Goal: Find contact information: Find contact information

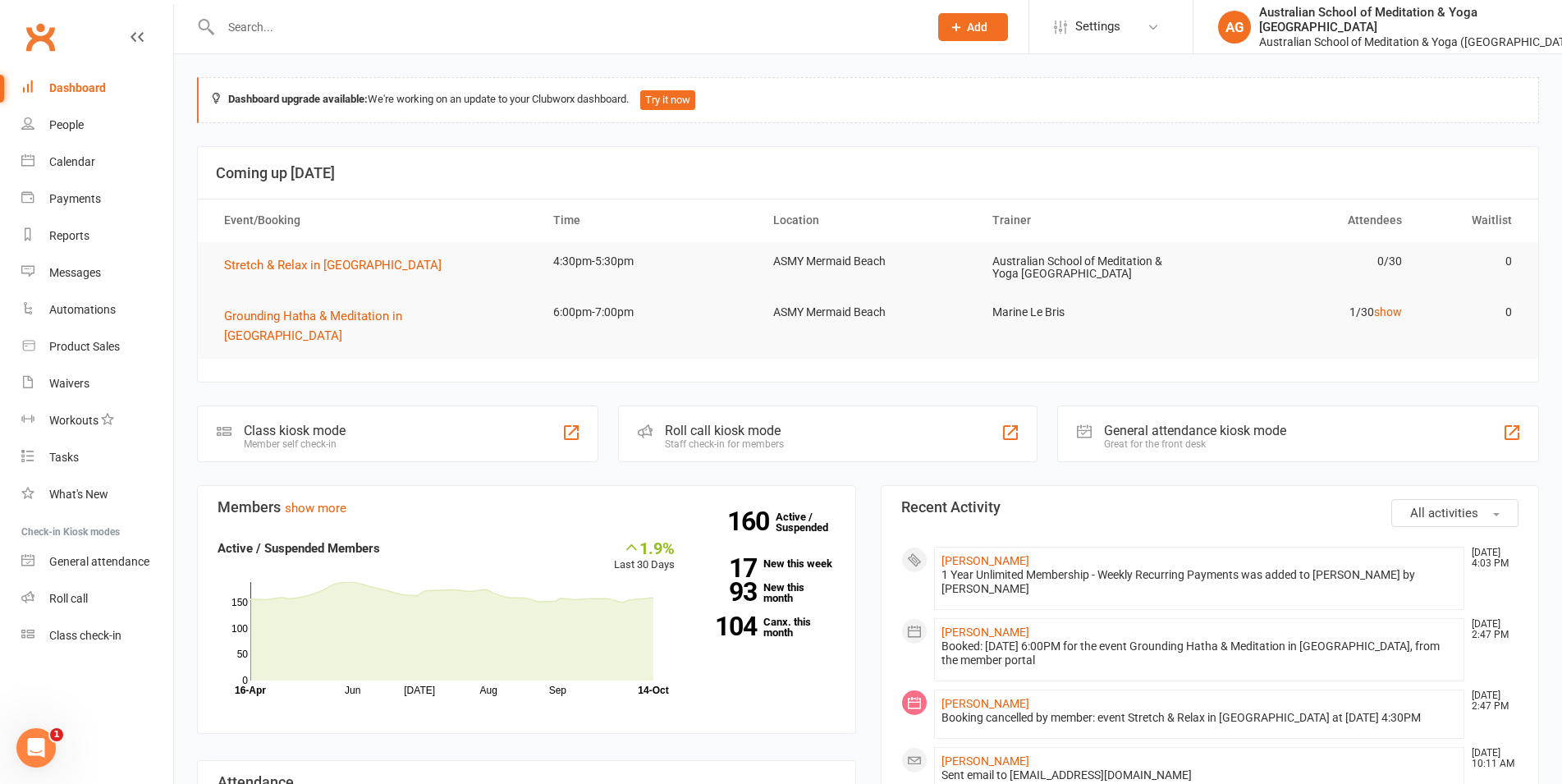
click at [279, 30] on input "text" at bounding box center [567, 27] width 701 height 23
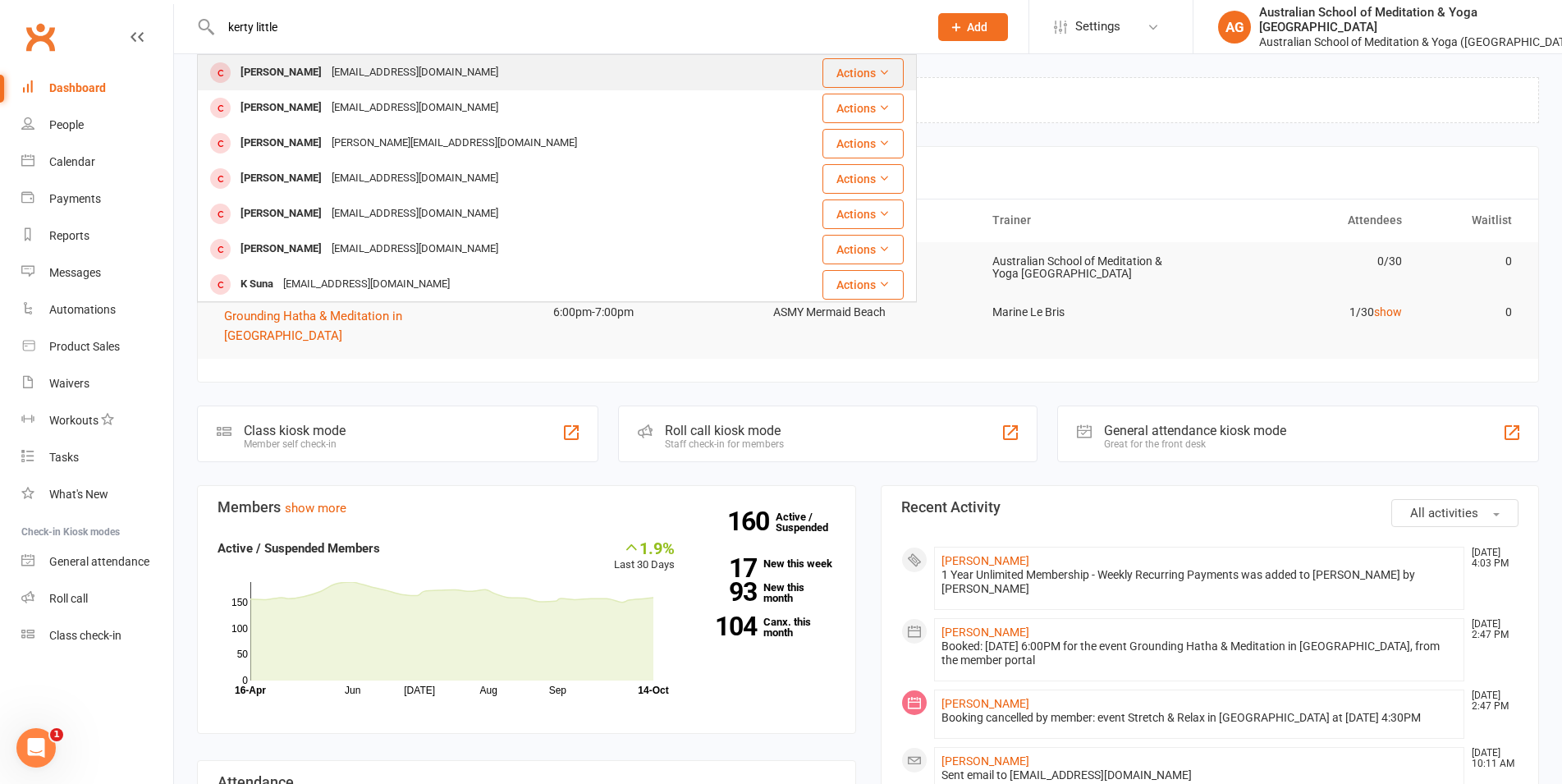
type input "kerty little"
click at [270, 68] on div "[PERSON_NAME]" at bounding box center [281, 72] width 91 height 24
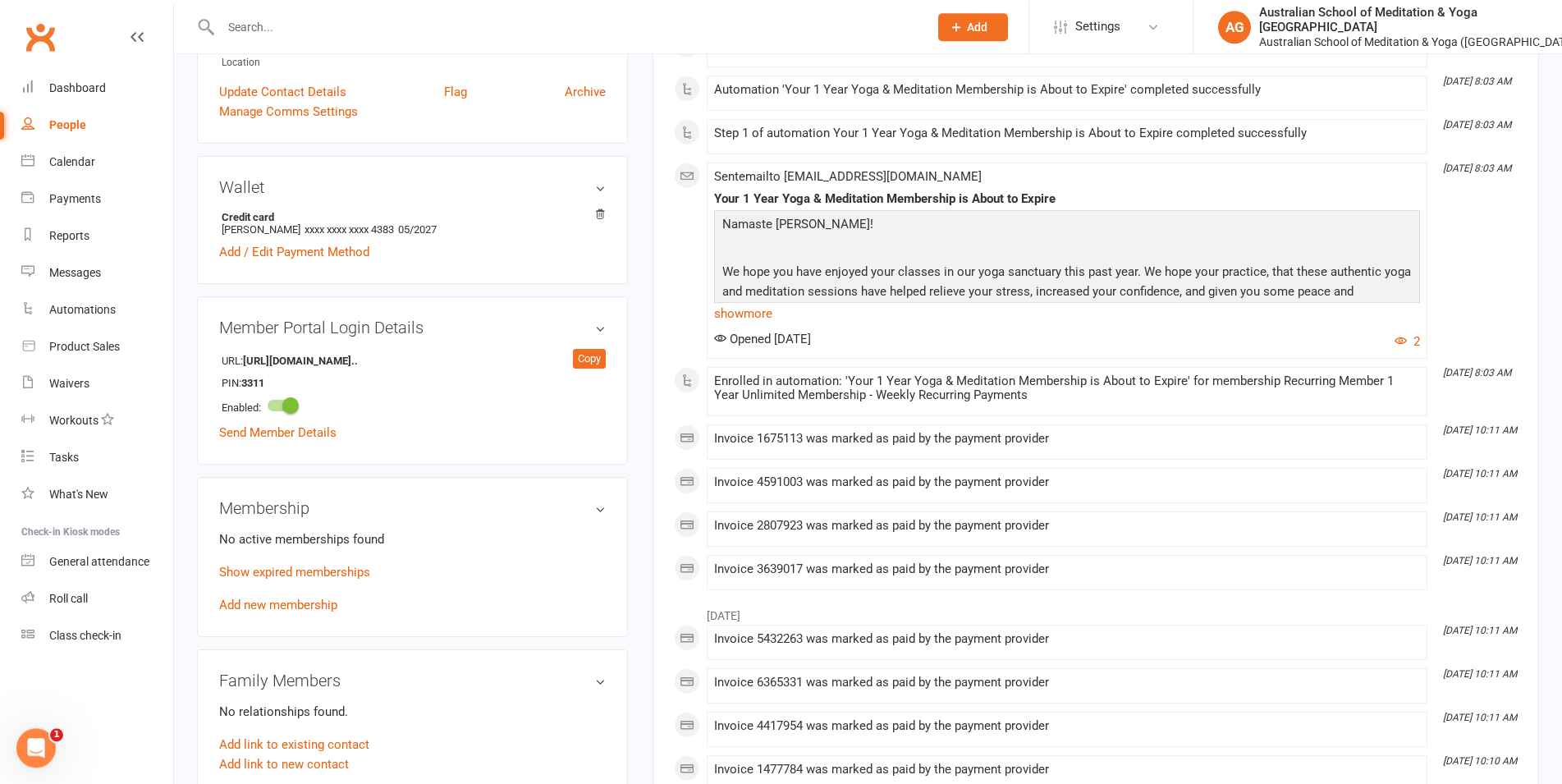
scroll to position [418, 0]
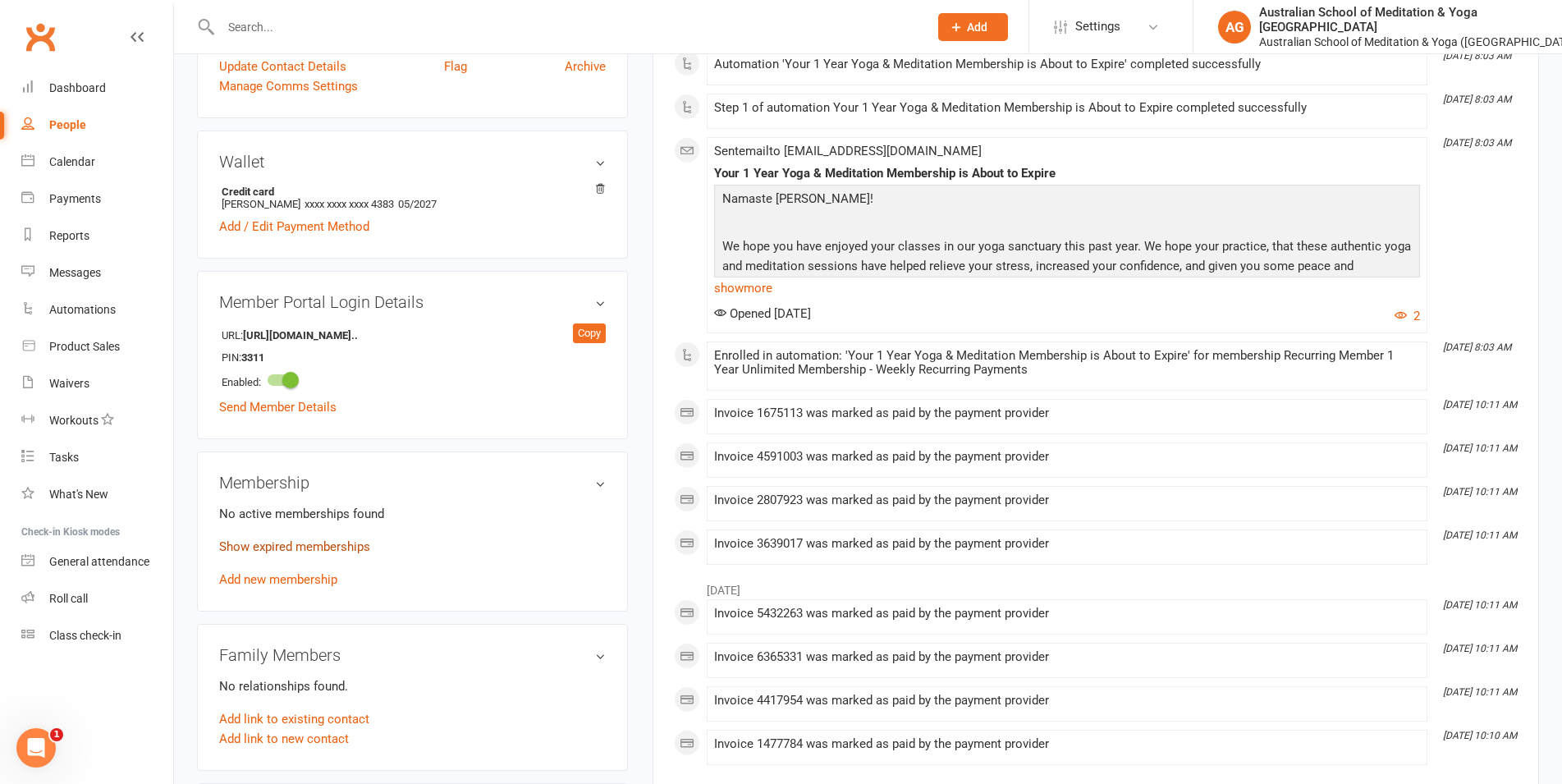
click at [329, 542] on link "Show expired memberships" at bounding box center [294, 547] width 151 height 15
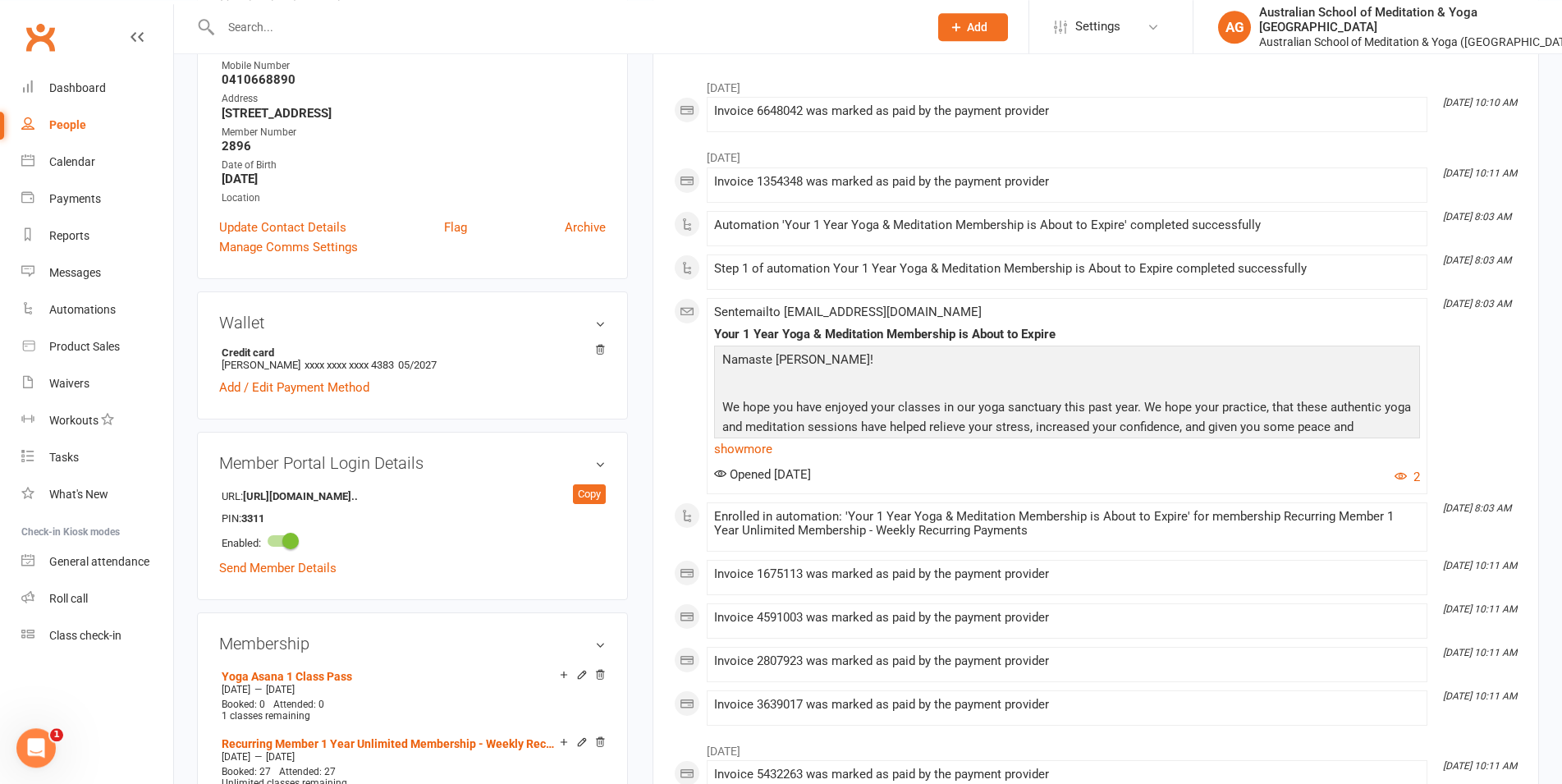
scroll to position [251, 0]
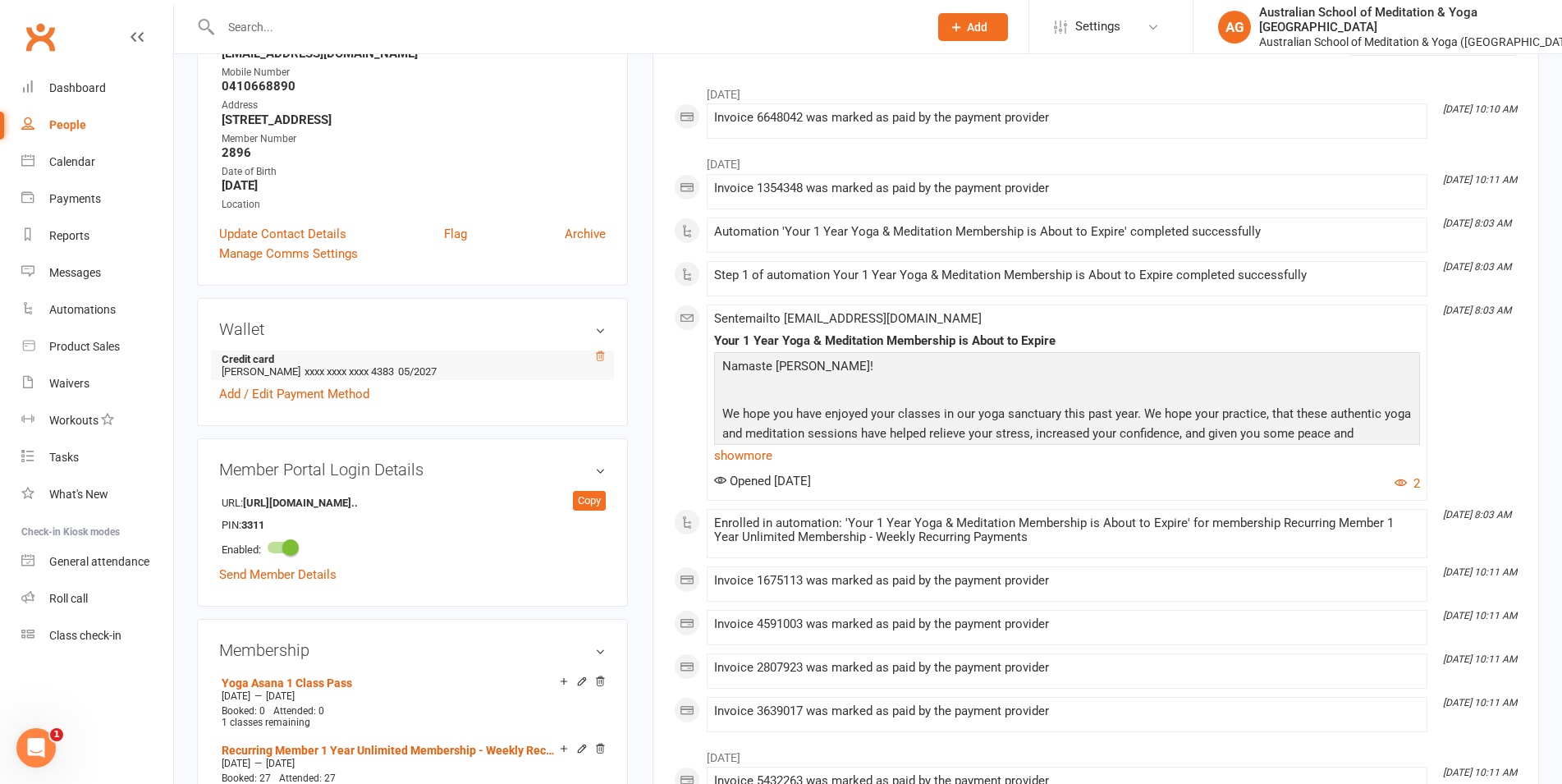
click at [599, 358] on icon at bounding box center [599, 355] width 9 height 9
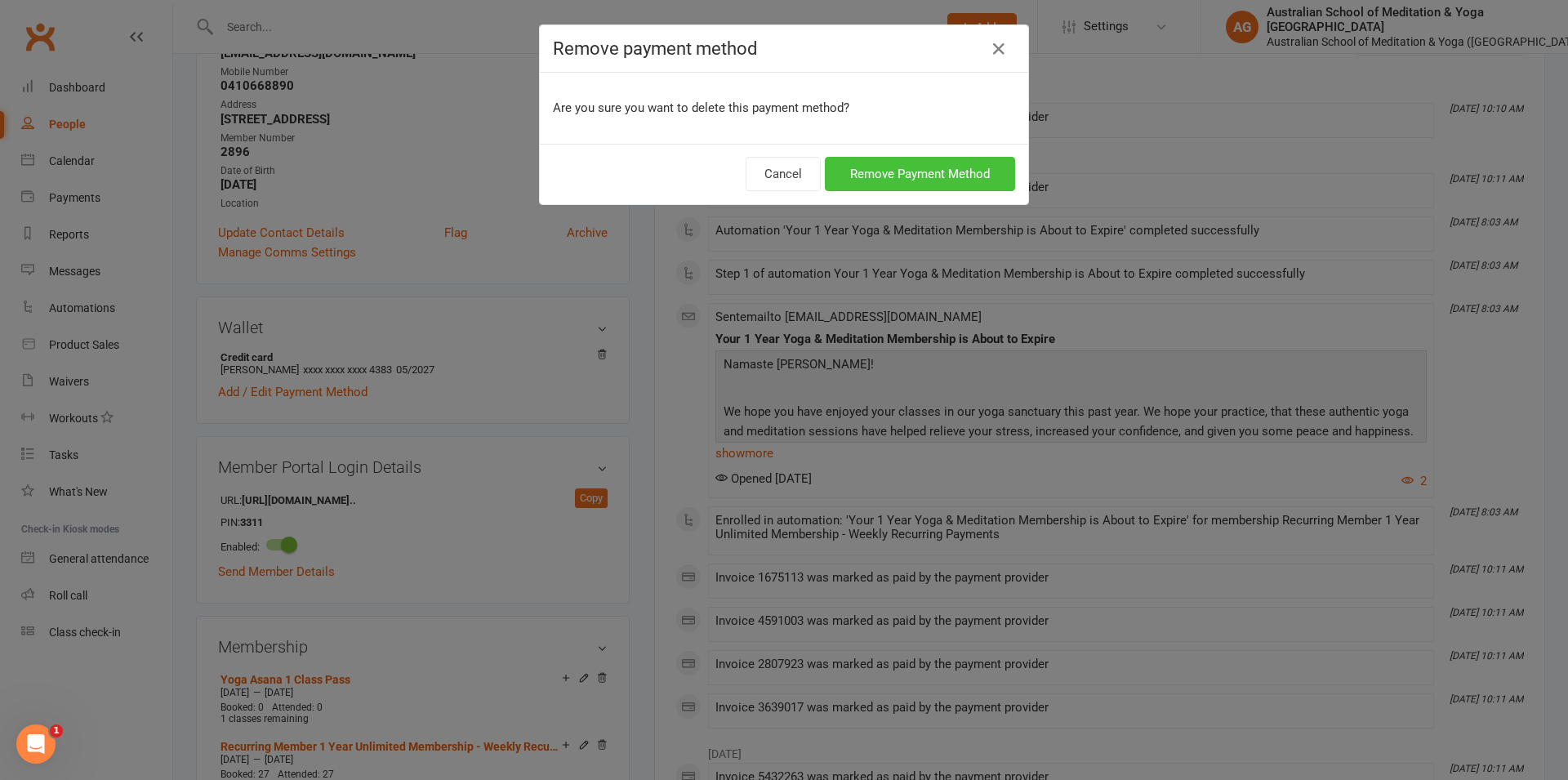
click at [888, 180] on button "Remove Payment Method" at bounding box center [920, 173] width 191 height 34
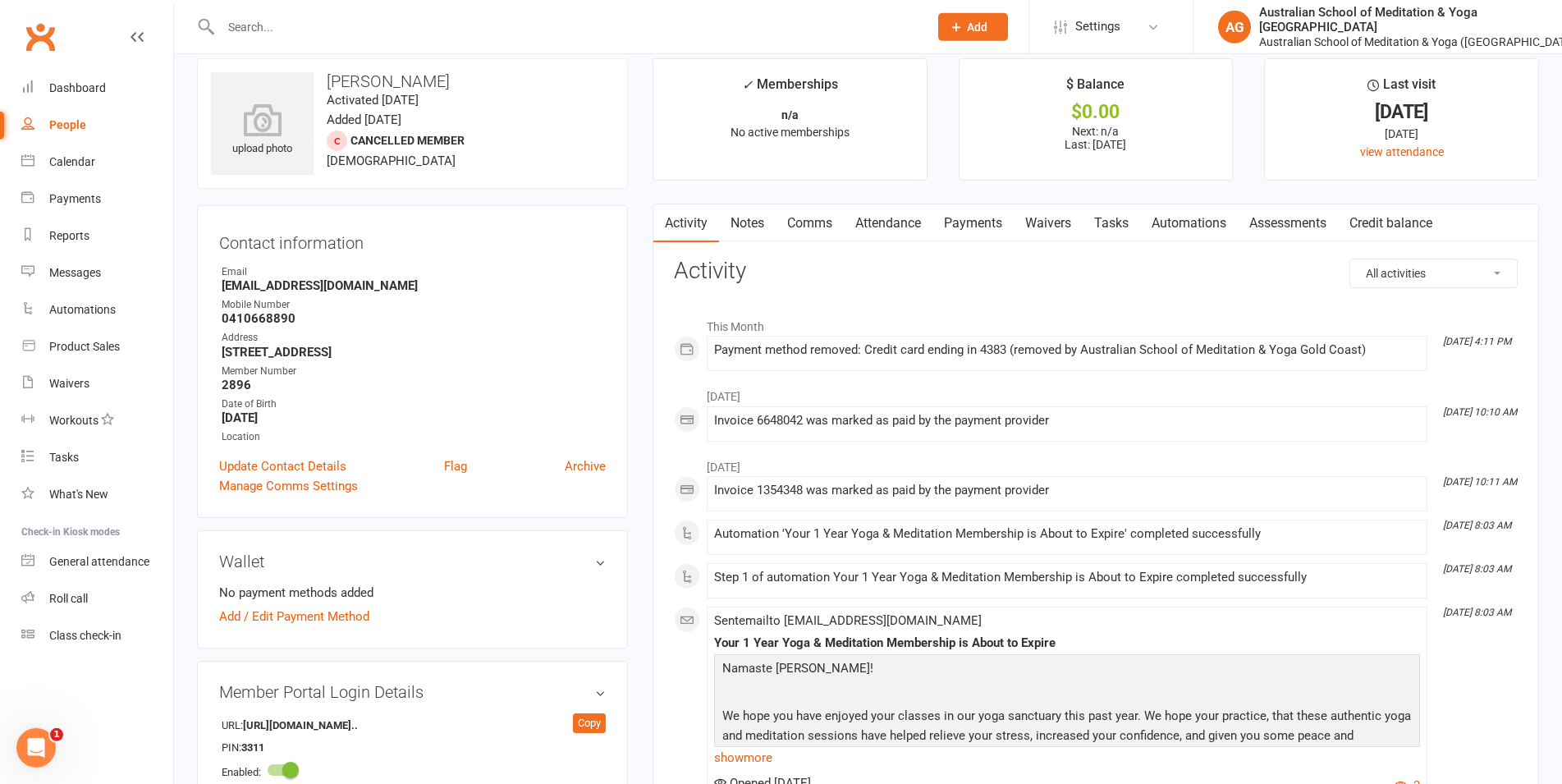
scroll to position [0, 0]
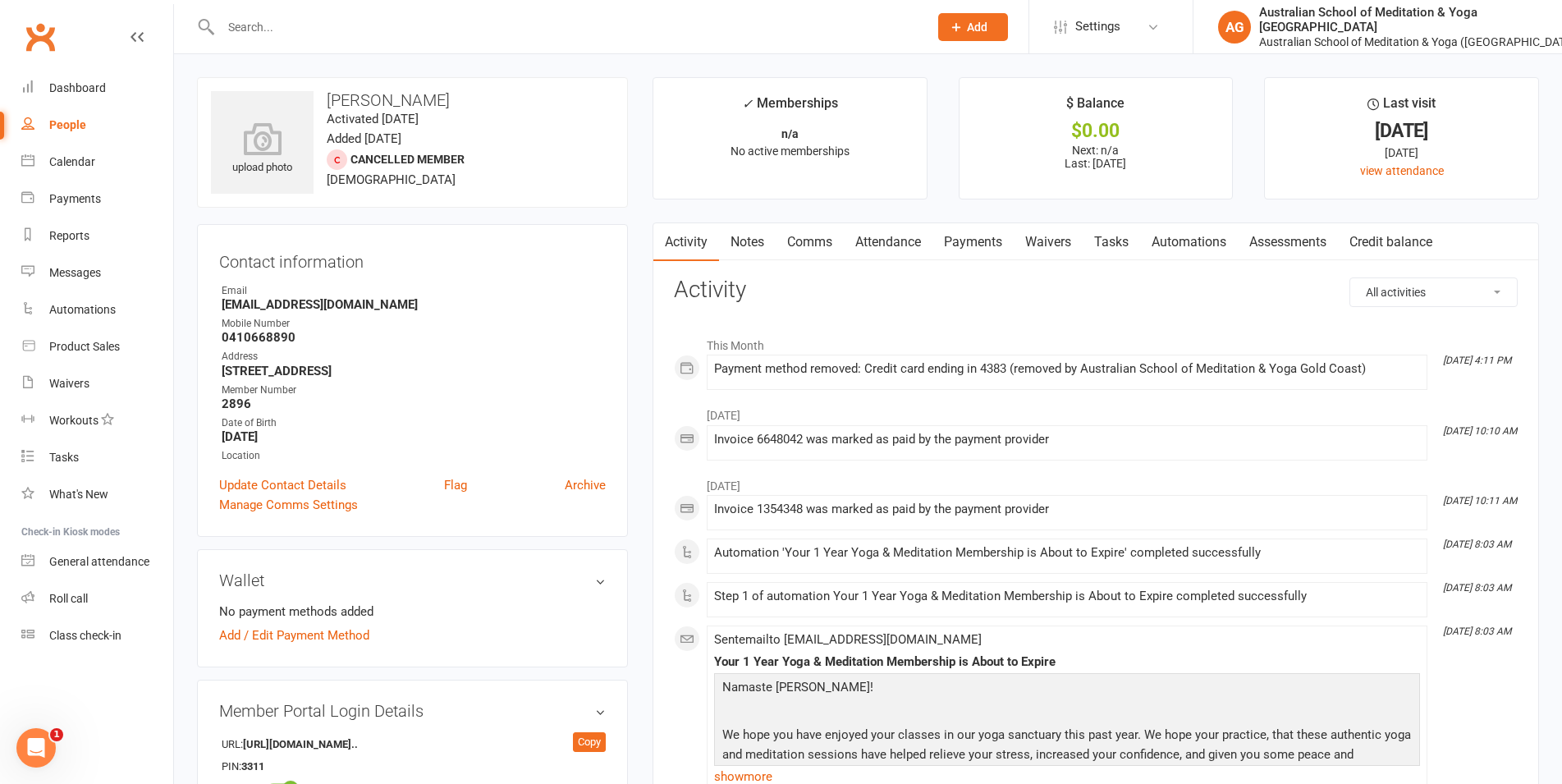
click at [980, 235] on link "Payments" at bounding box center [973, 242] width 81 height 38
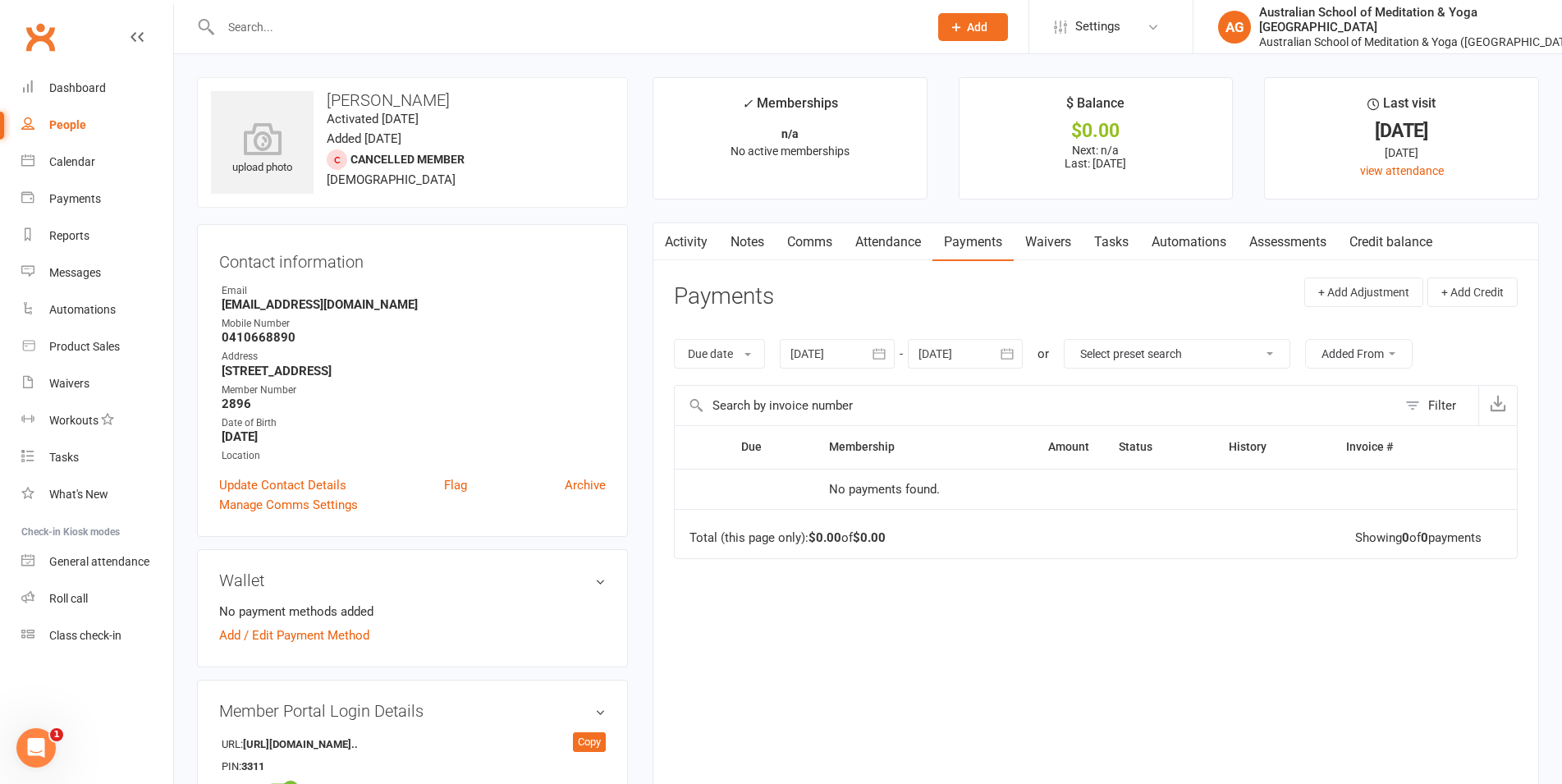
click at [684, 244] on link "Activity" at bounding box center [686, 242] width 66 height 38
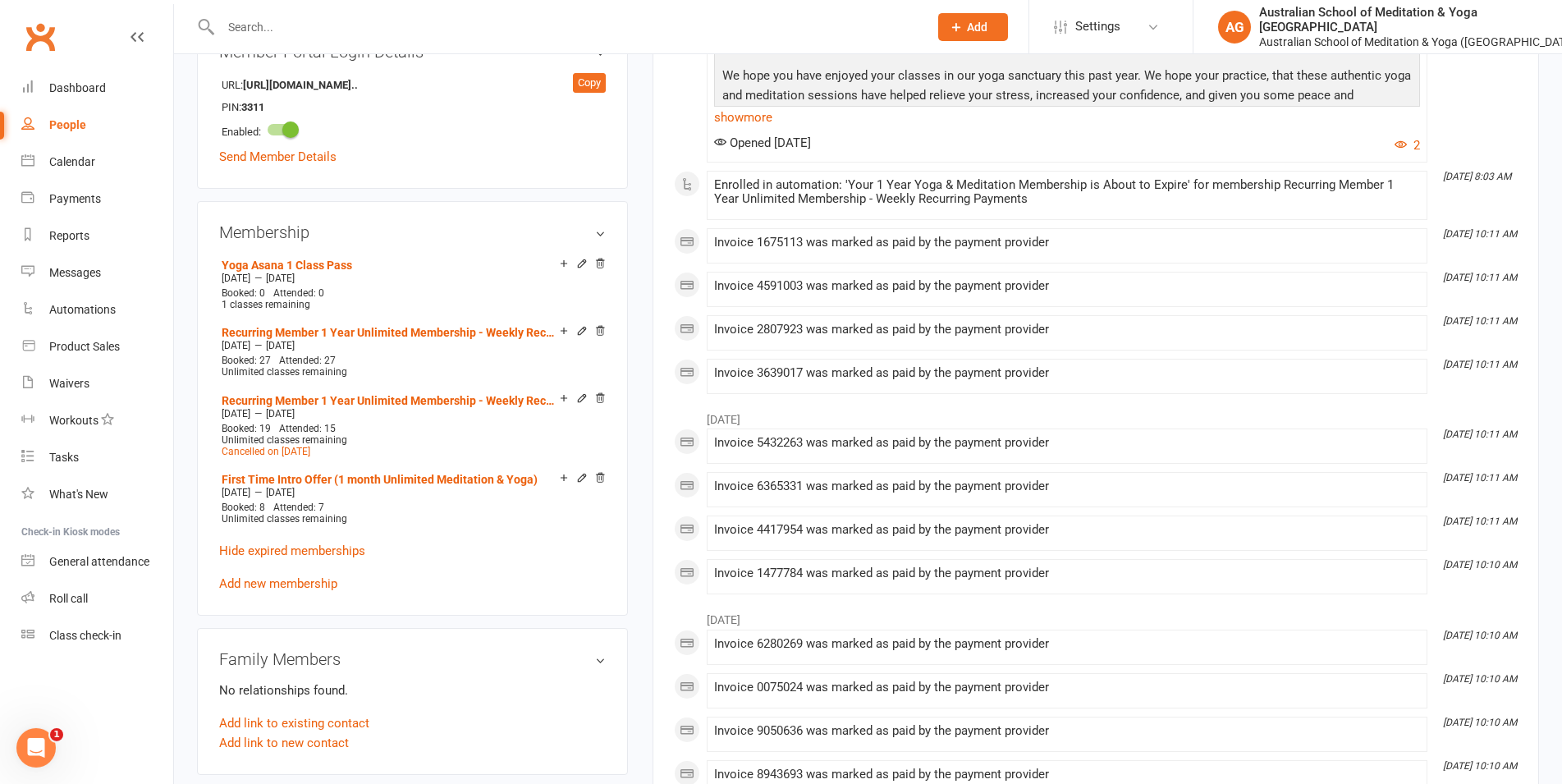
scroll to position [670, 0]
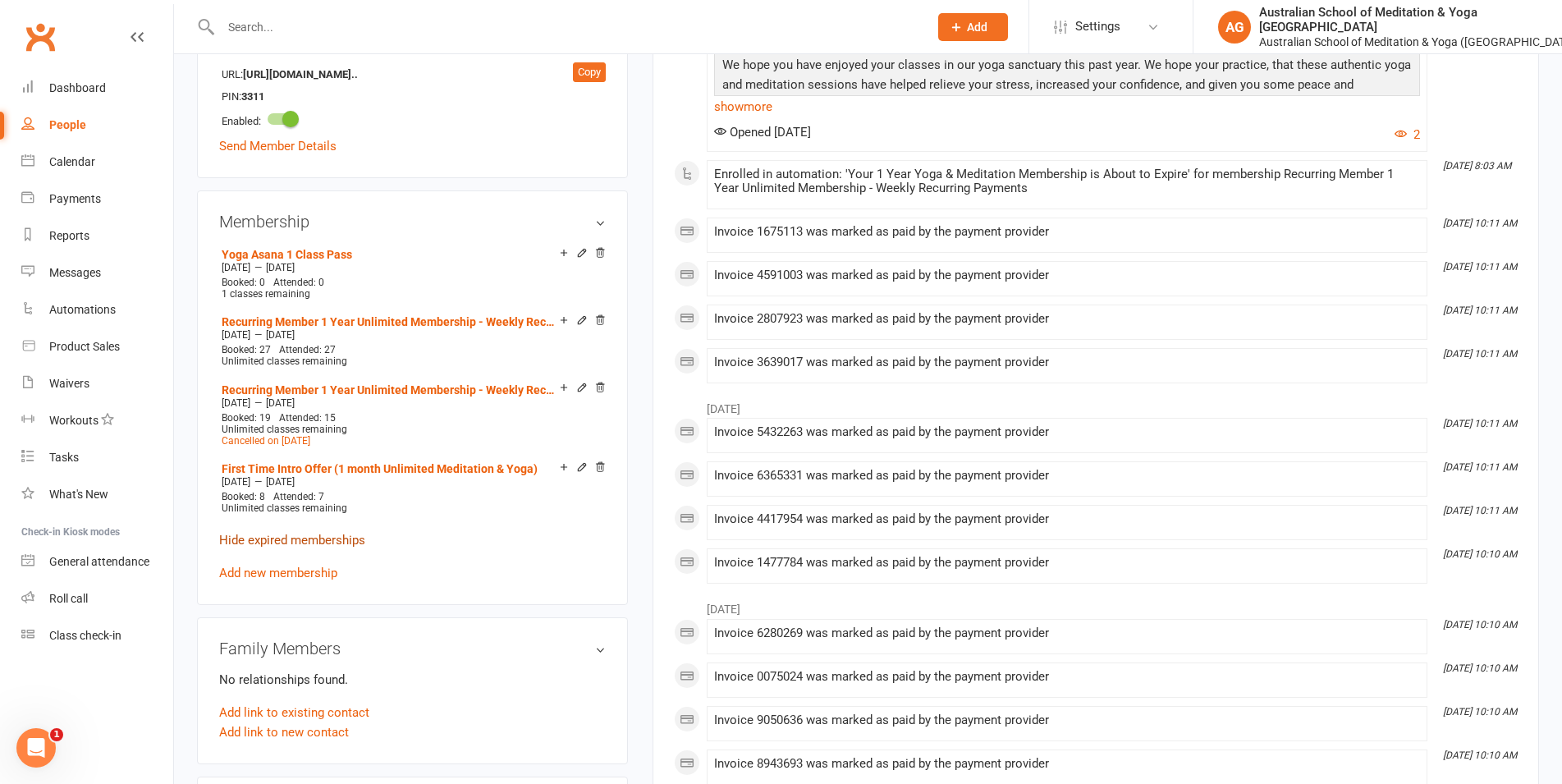
click at [292, 542] on link "Hide expired memberships" at bounding box center [292, 540] width 146 height 15
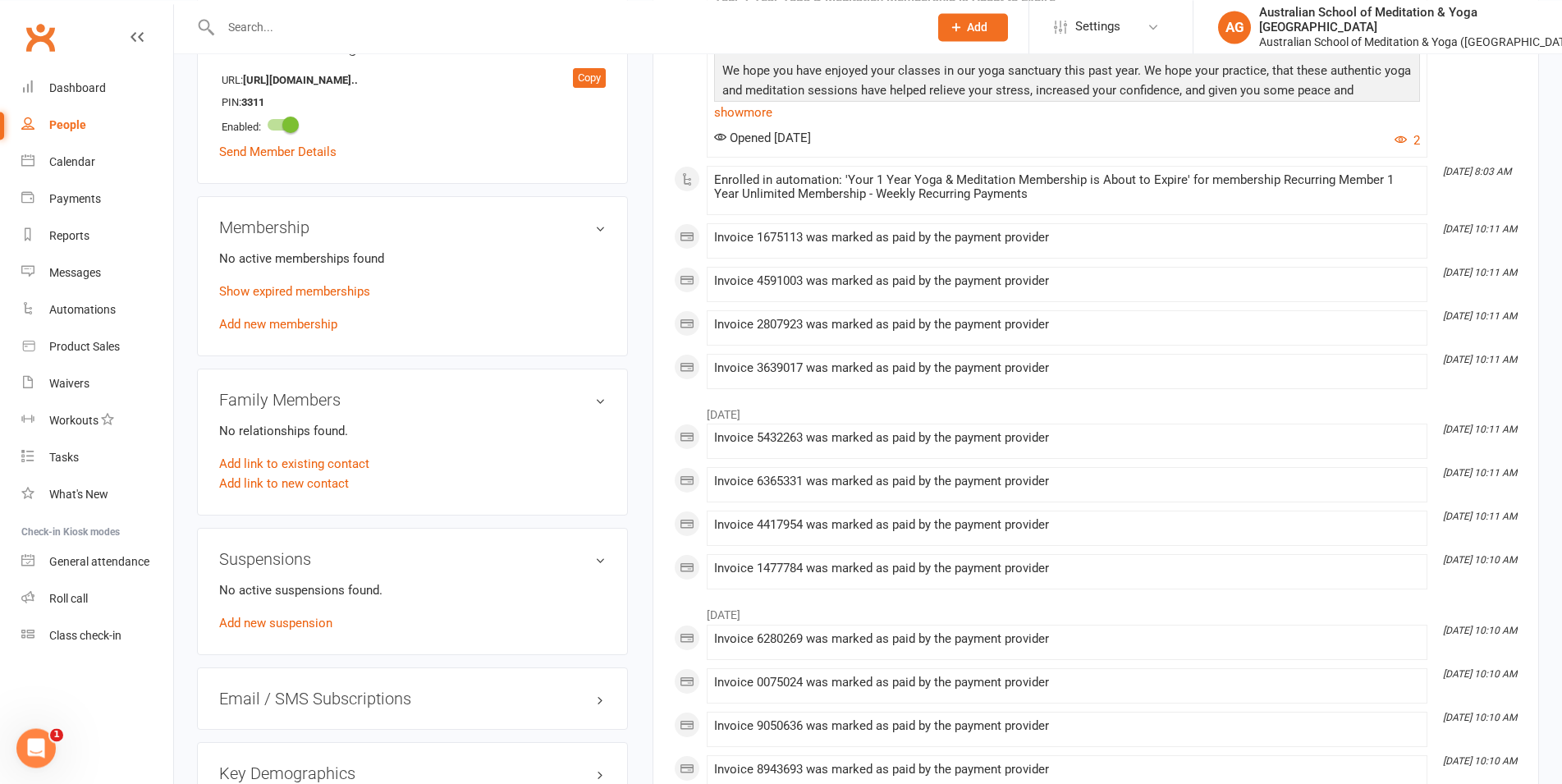
scroll to position [251, 0]
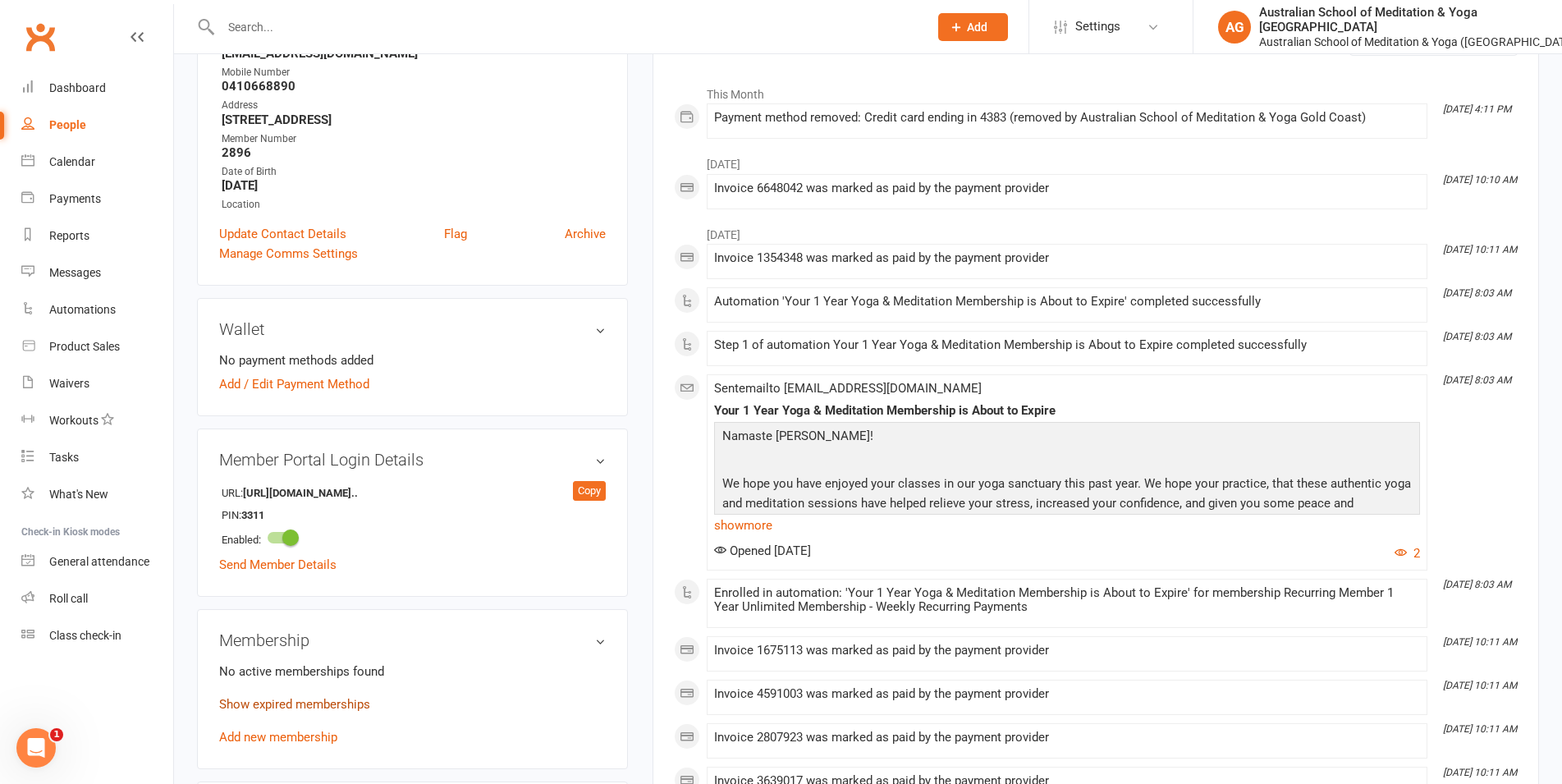
click at [311, 708] on link "Show expired memberships" at bounding box center [294, 704] width 151 height 15
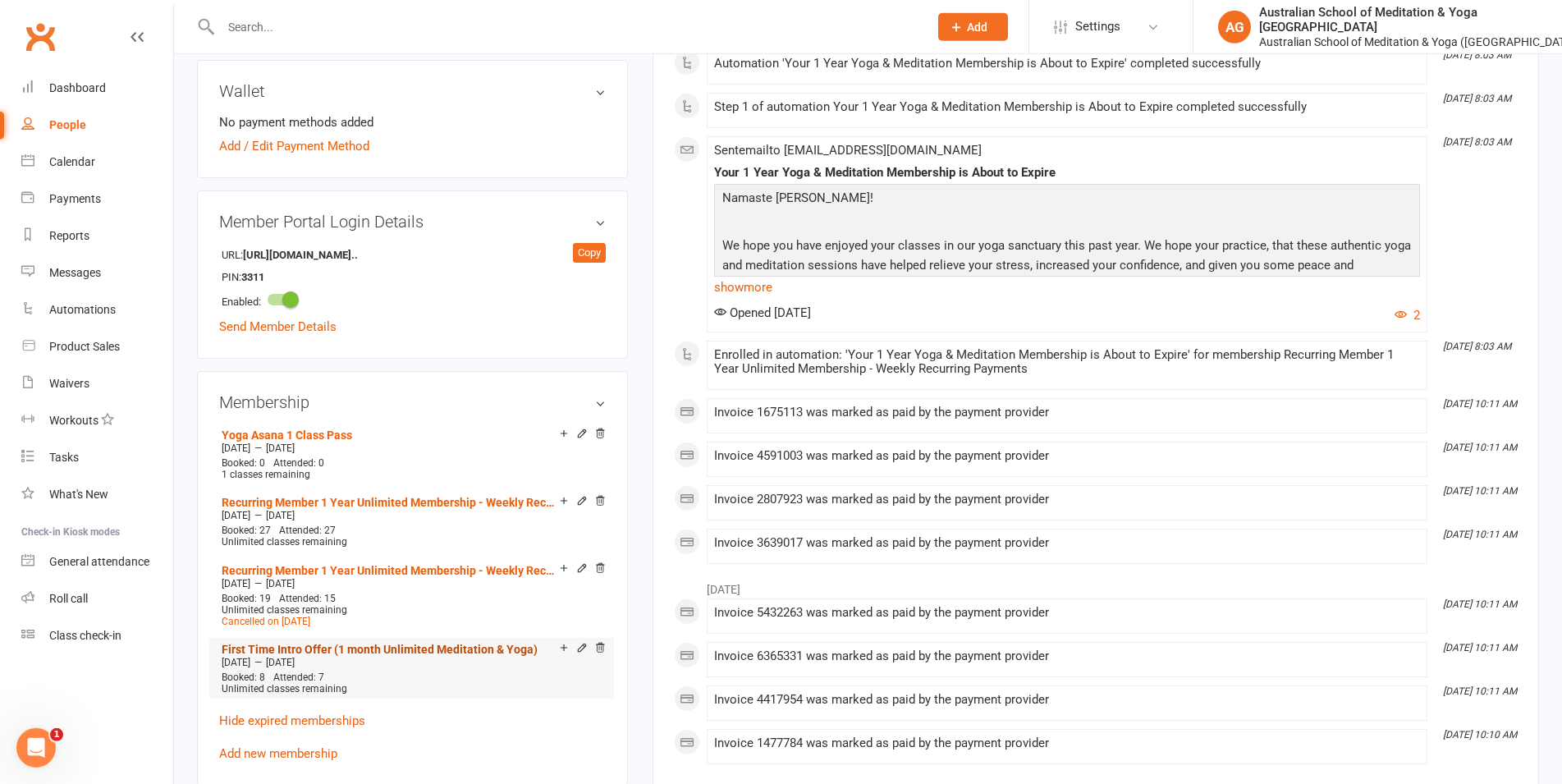
scroll to position [502, 0]
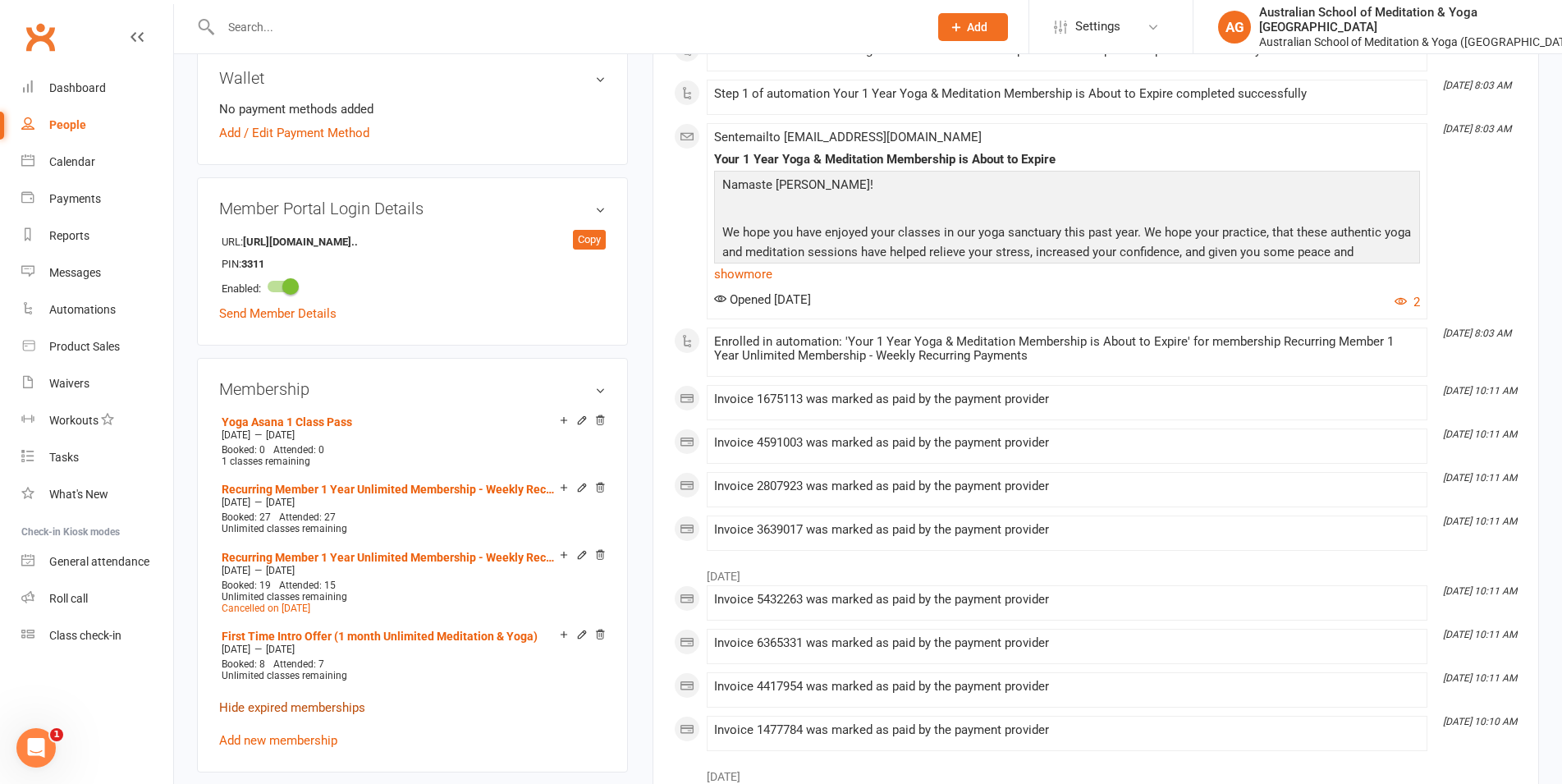
click at [263, 705] on link "Hide expired memberships" at bounding box center [292, 708] width 146 height 15
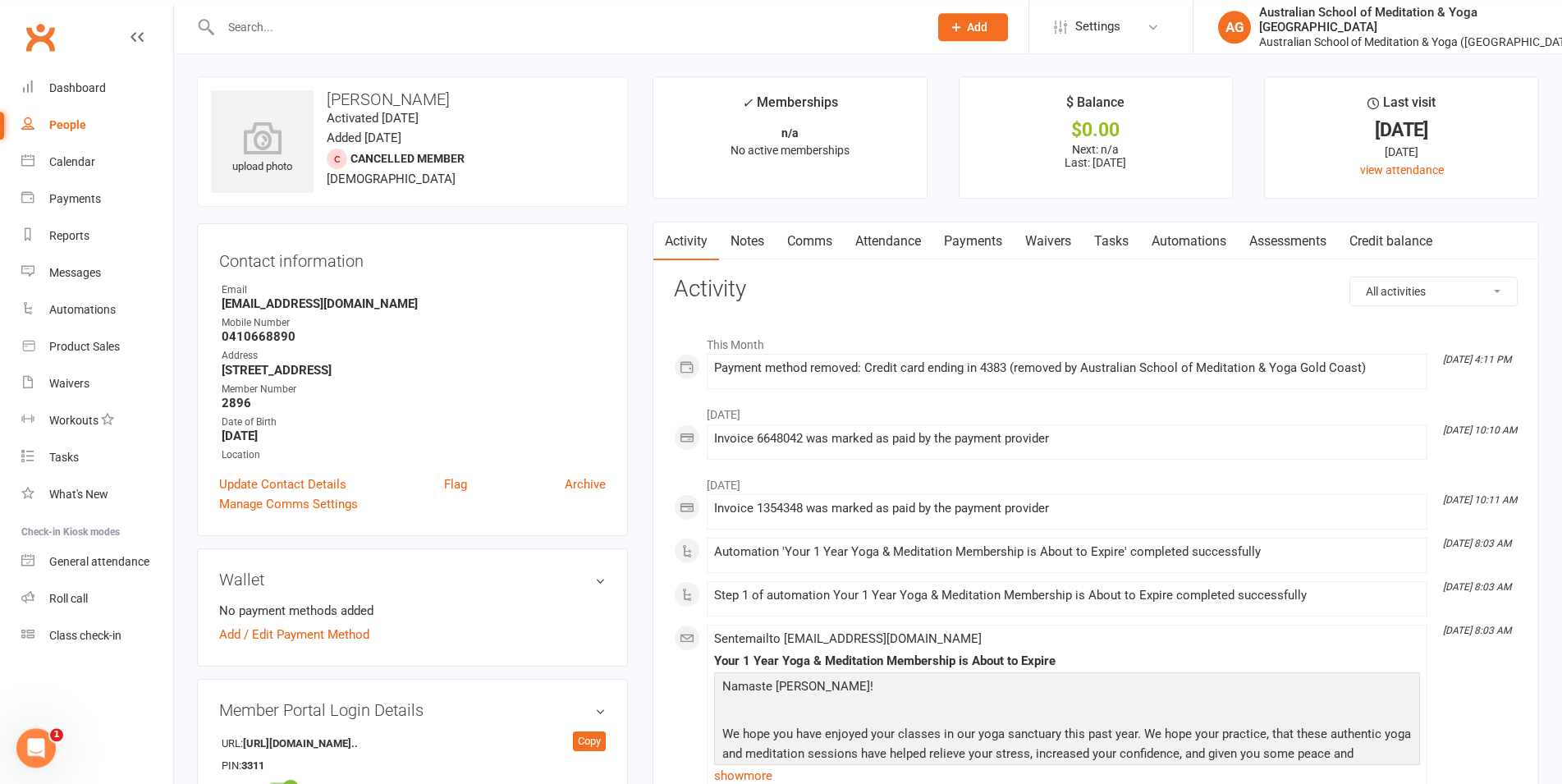
scroll to position [0, 0]
click at [67, 95] on link "Dashboard" at bounding box center [96, 88] width 152 height 37
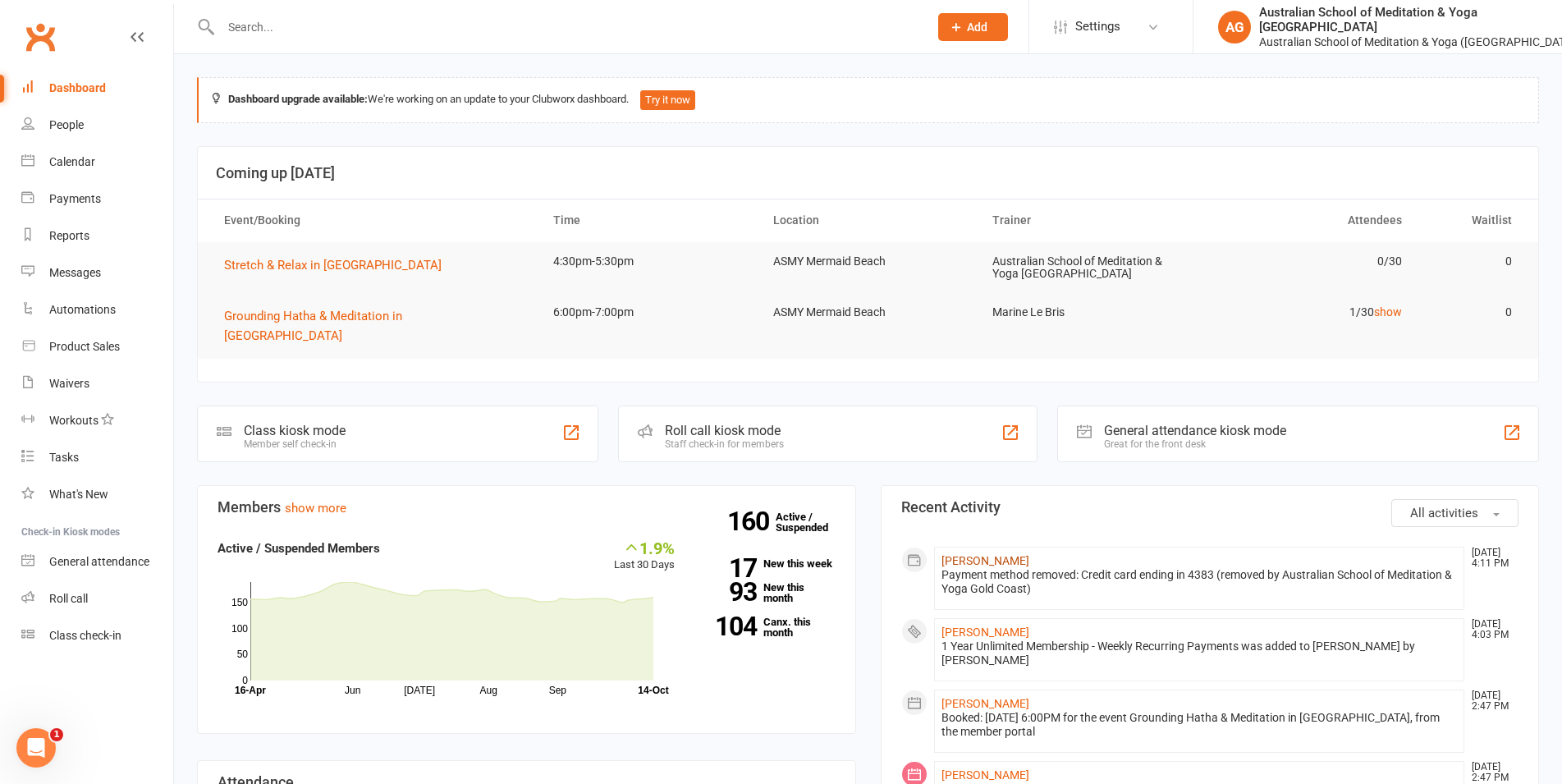
click at [981, 553] on link "[PERSON_NAME]" at bounding box center [985, 560] width 88 height 13
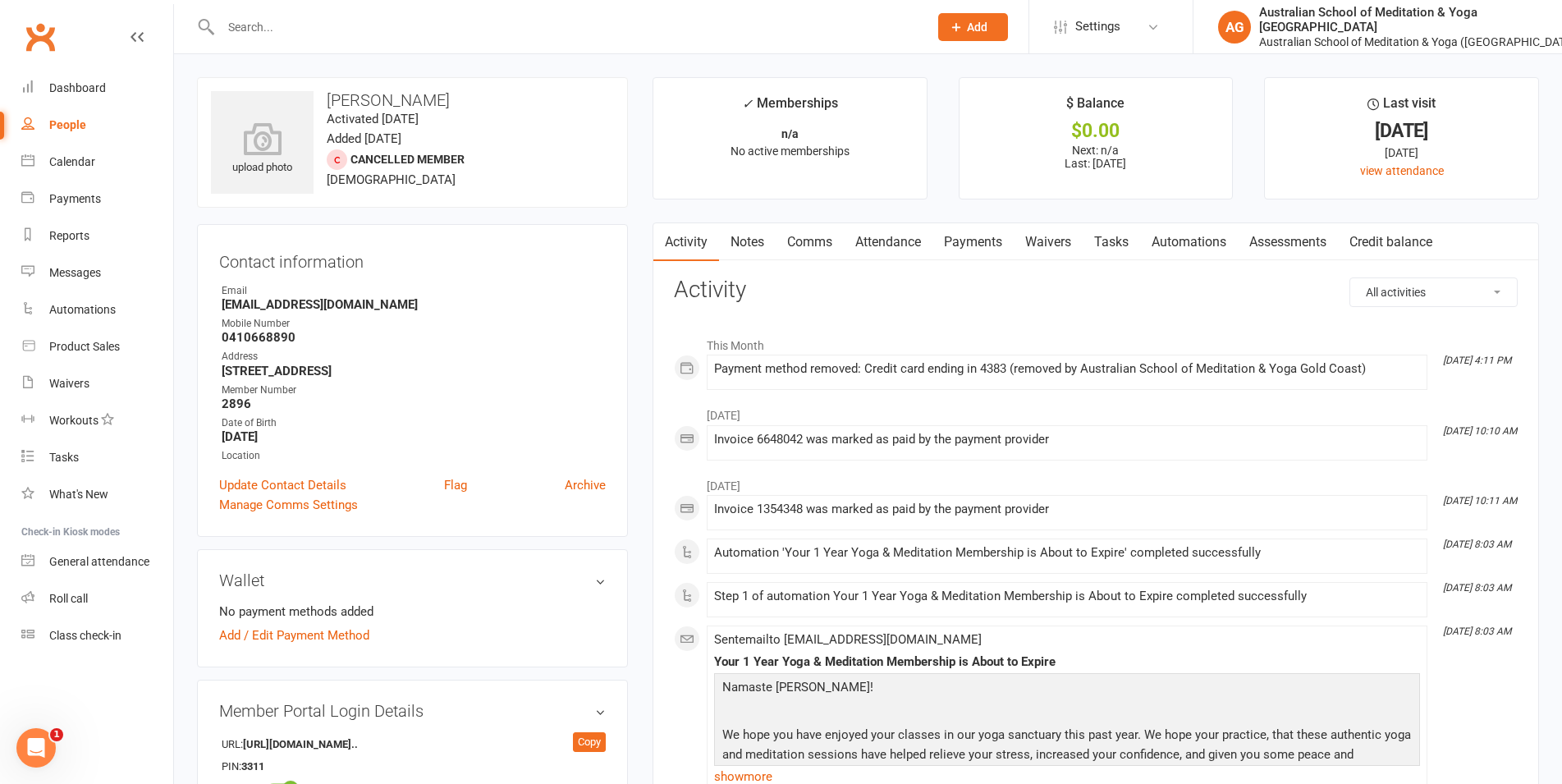
click at [969, 240] on link "Payments" at bounding box center [973, 242] width 81 height 38
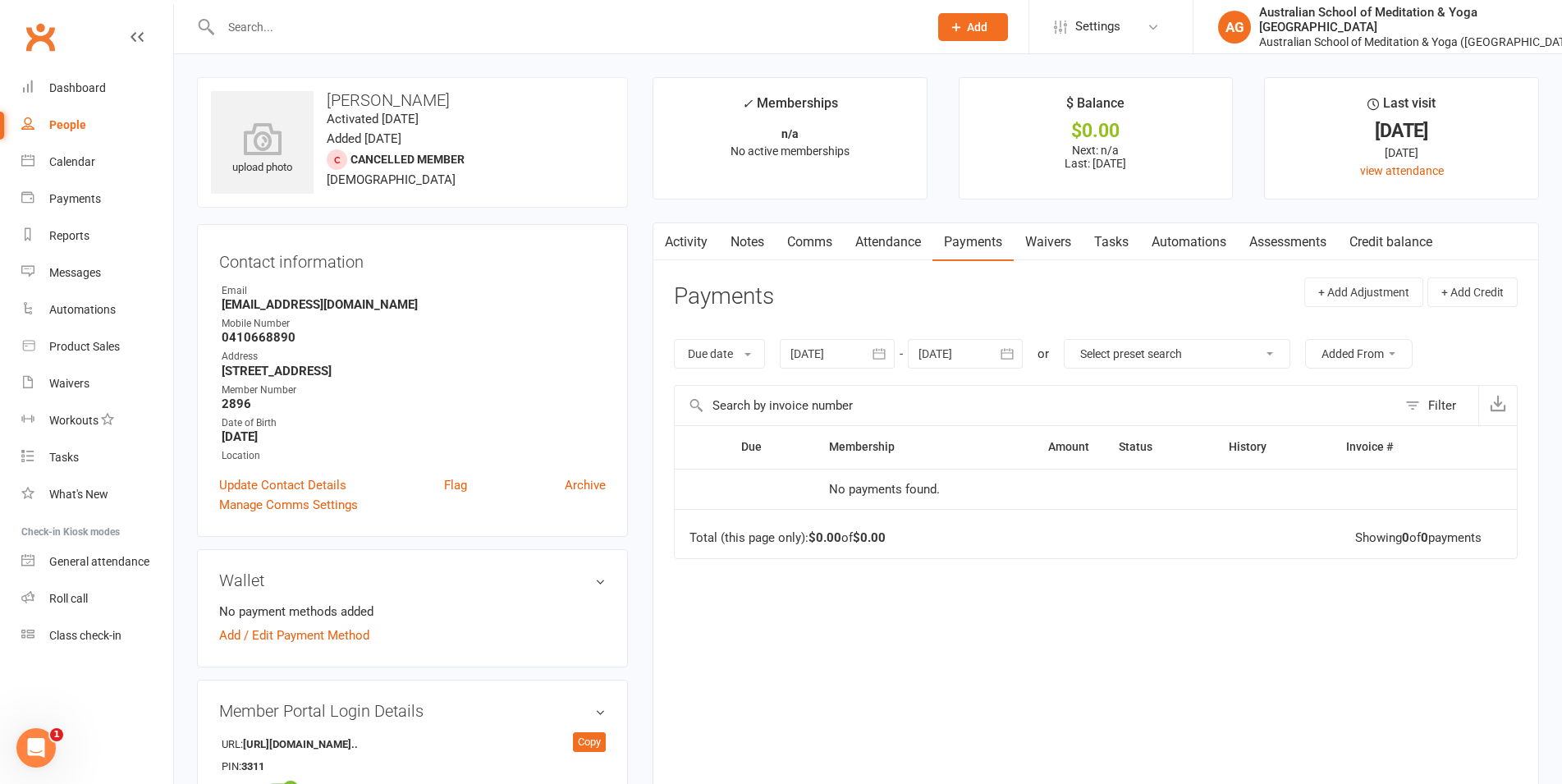
click at [1000, 359] on button "button" at bounding box center [1007, 353] width 30 height 30
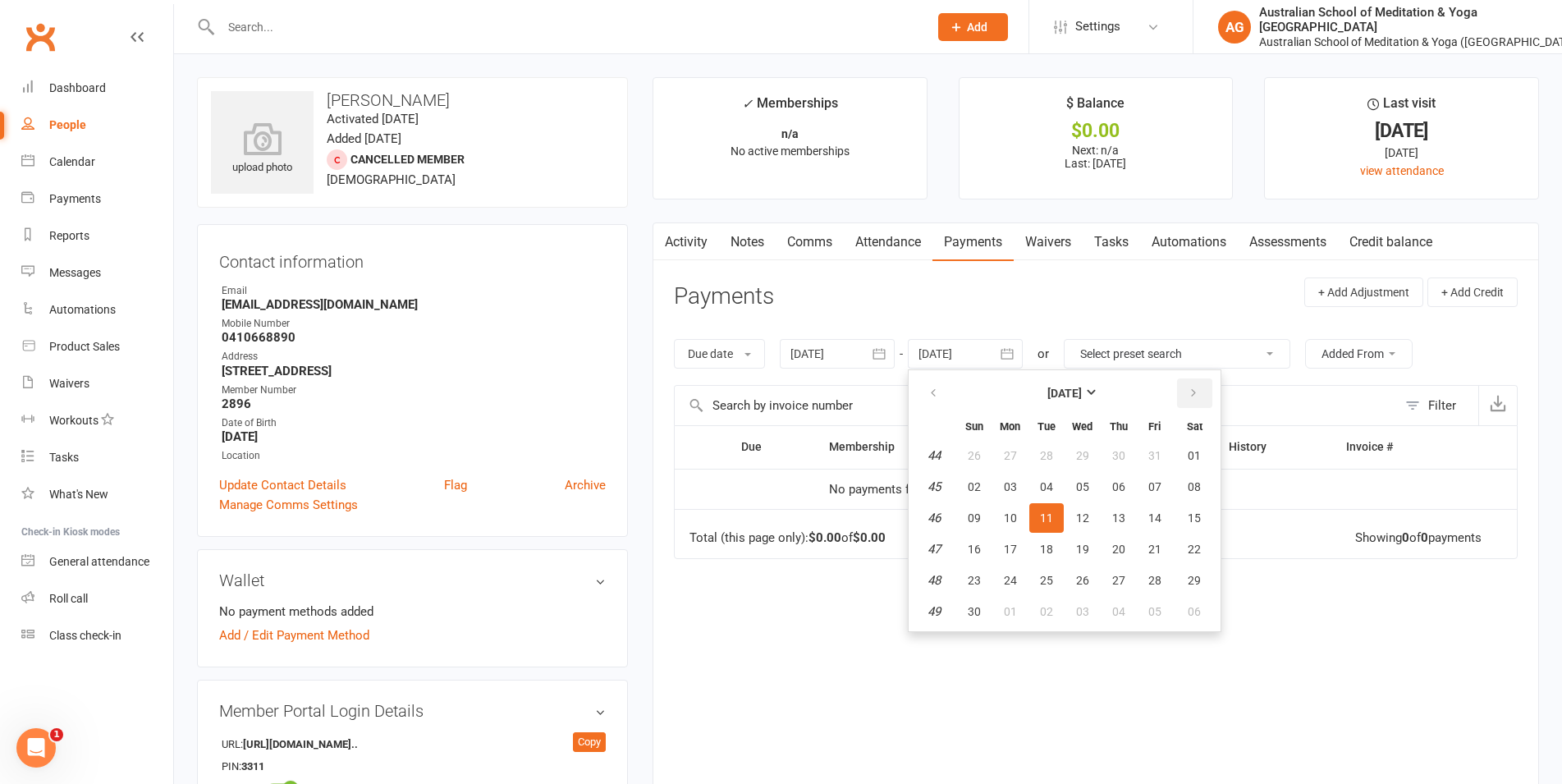
click at [1196, 398] on icon "button" at bounding box center [1193, 393] width 11 height 13
click at [1195, 397] on icon "button" at bounding box center [1193, 393] width 11 height 13
click at [1145, 542] on button "27" at bounding box center [1155, 549] width 34 height 30
type input "[DATE]"
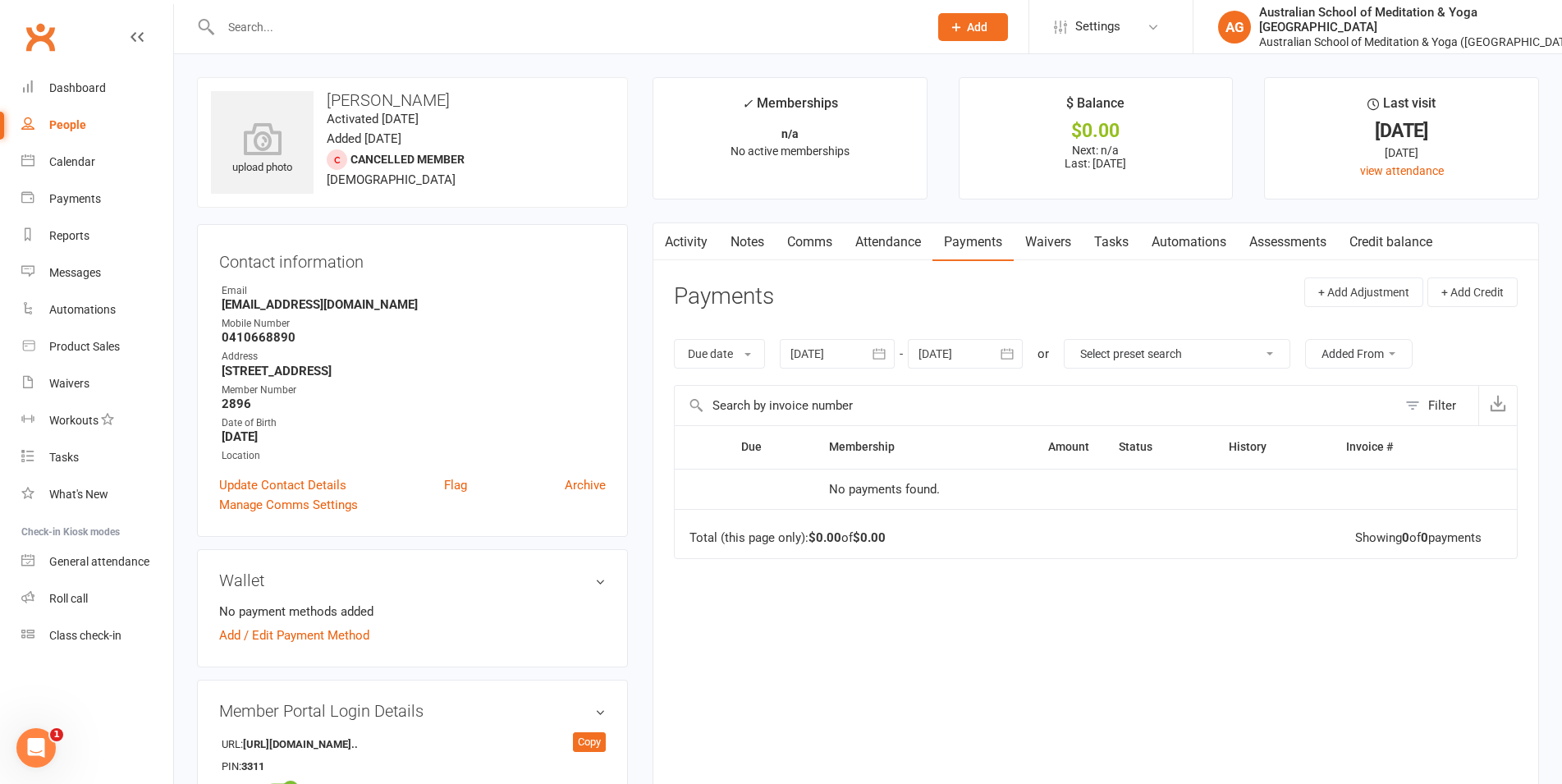
click at [679, 237] on link "Activity" at bounding box center [686, 242] width 66 height 38
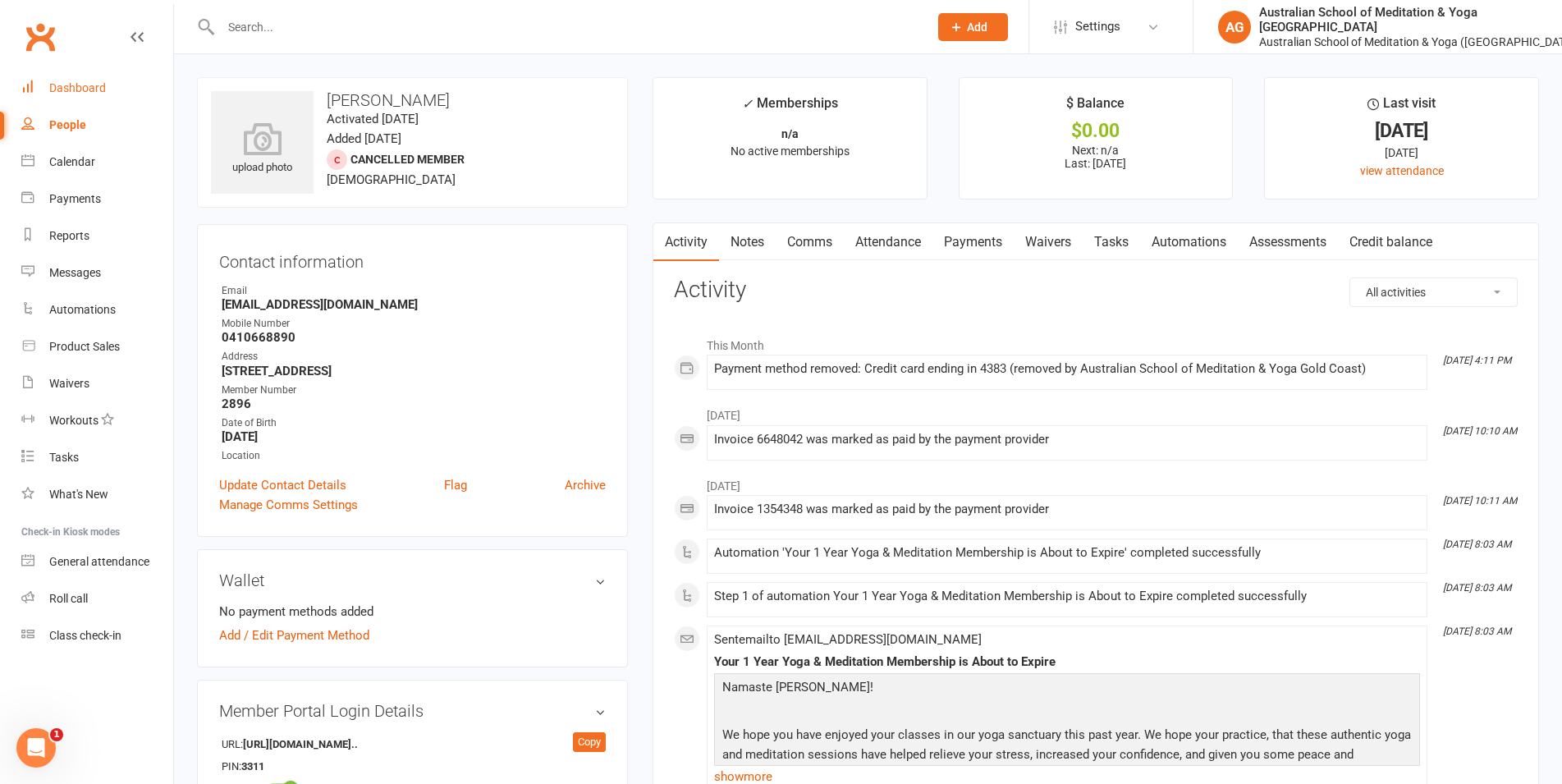
click at [95, 98] on link "Dashboard" at bounding box center [96, 88] width 152 height 37
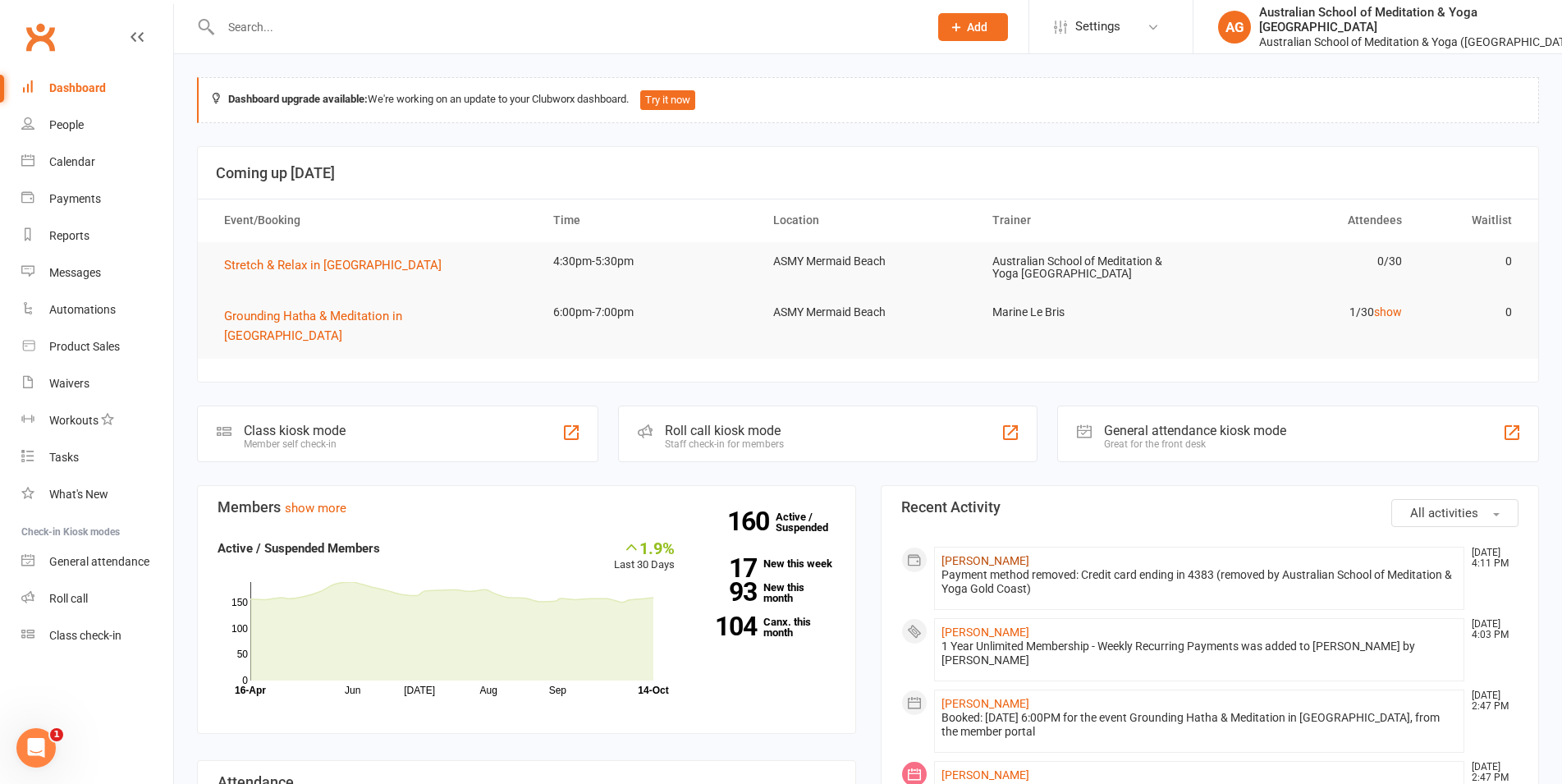
click at [980, 553] on link "[PERSON_NAME]" at bounding box center [985, 560] width 88 height 13
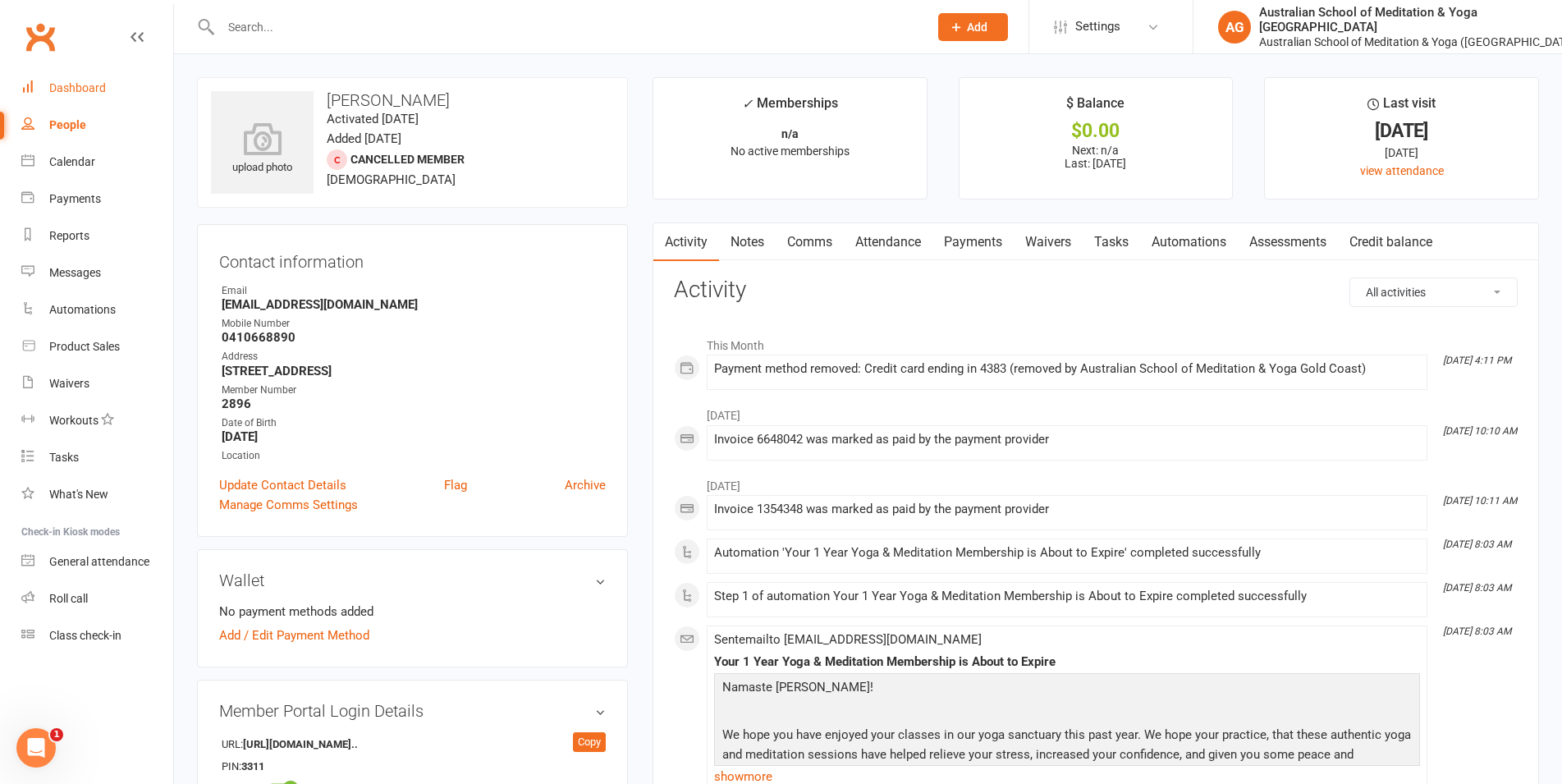
click at [87, 86] on div "Dashboard" at bounding box center [77, 88] width 56 height 13
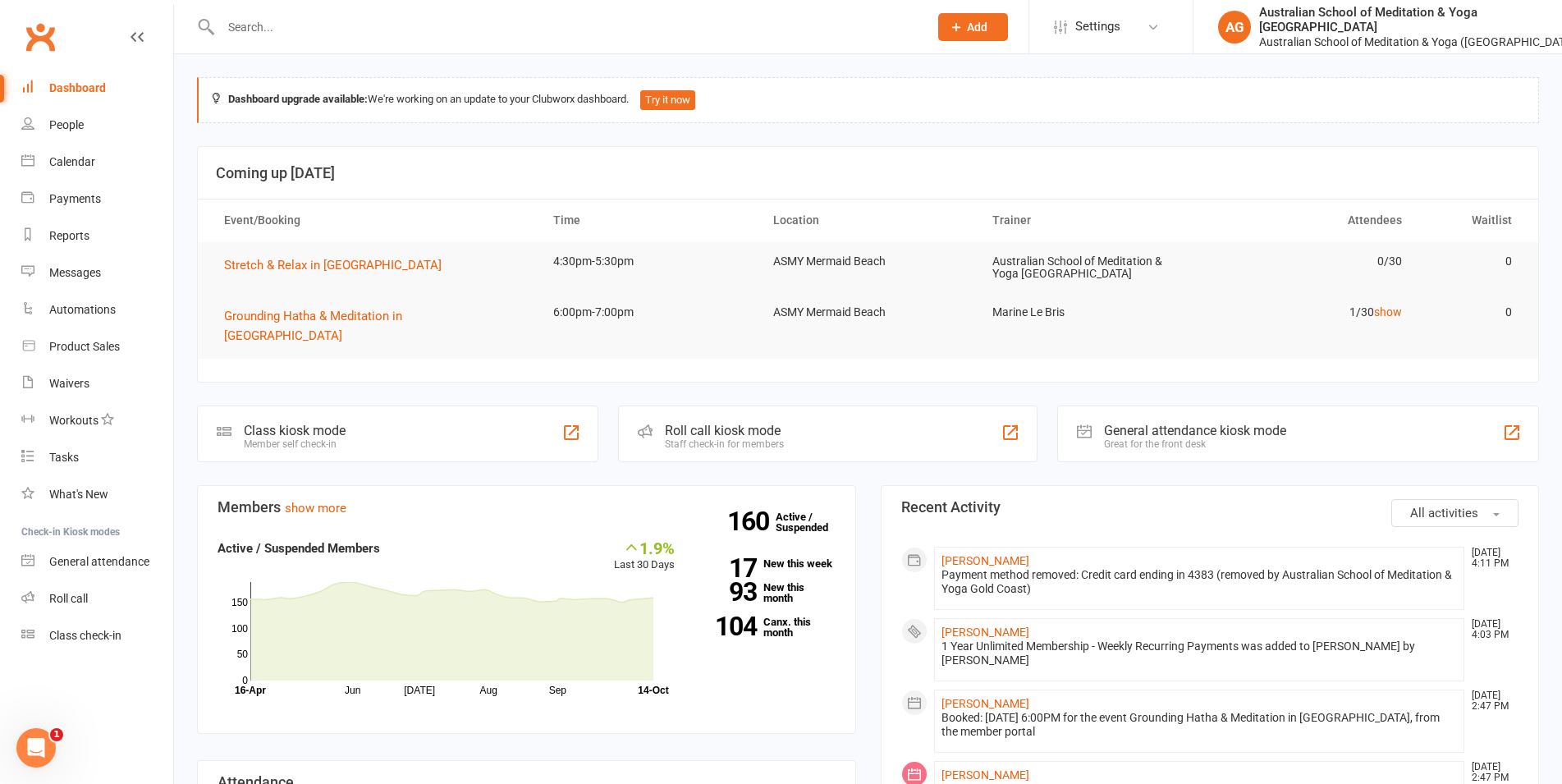
click at [400, 38] on div at bounding box center [557, 27] width 720 height 53
click at [373, 21] on input "text" at bounding box center [567, 27] width 701 height 23
paste input "[PERSON_NAME]"
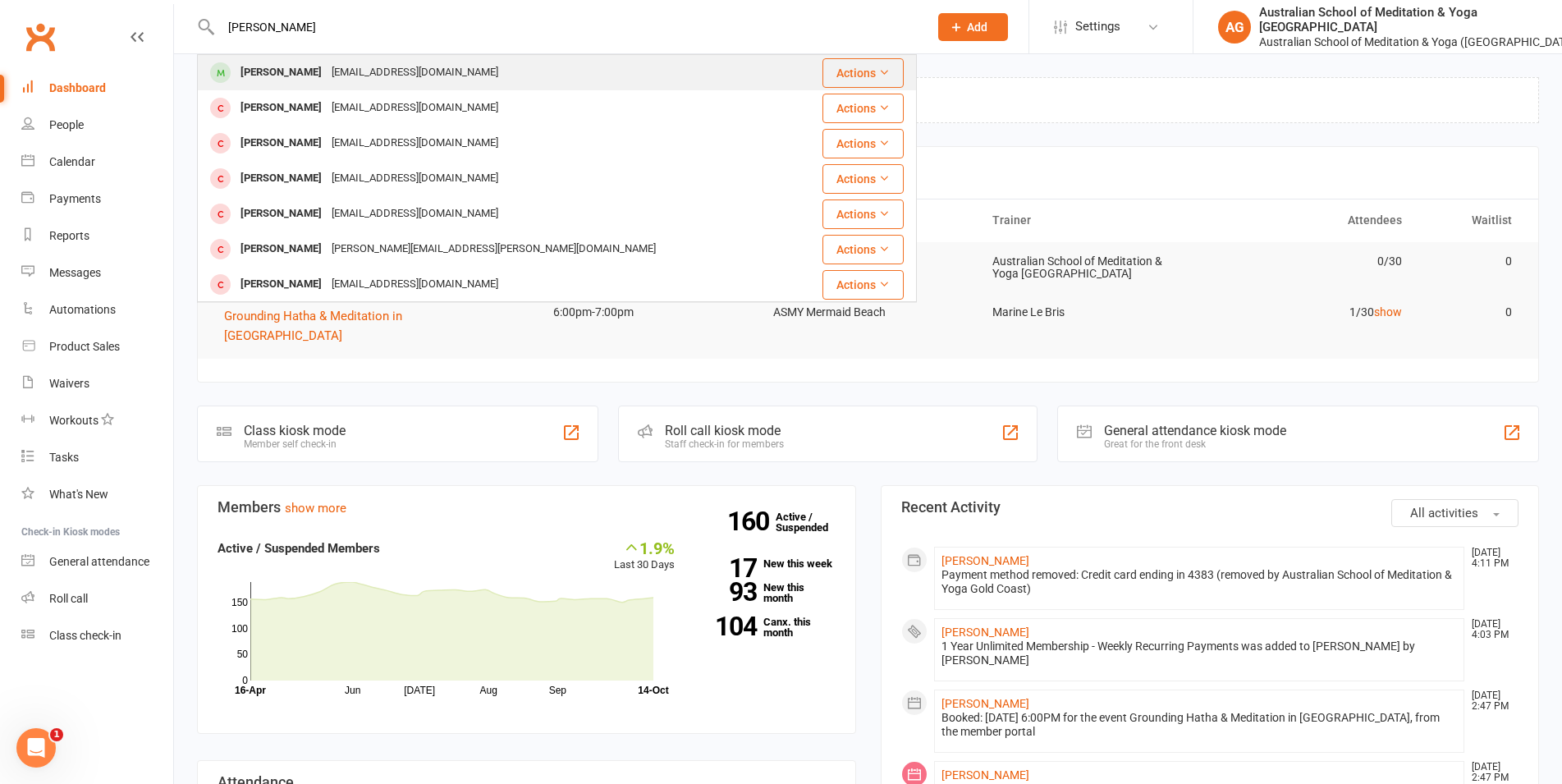
type input "[PERSON_NAME]"
click at [327, 68] on div "[PERSON_NAME]" at bounding box center [281, 72] width 91 height 24
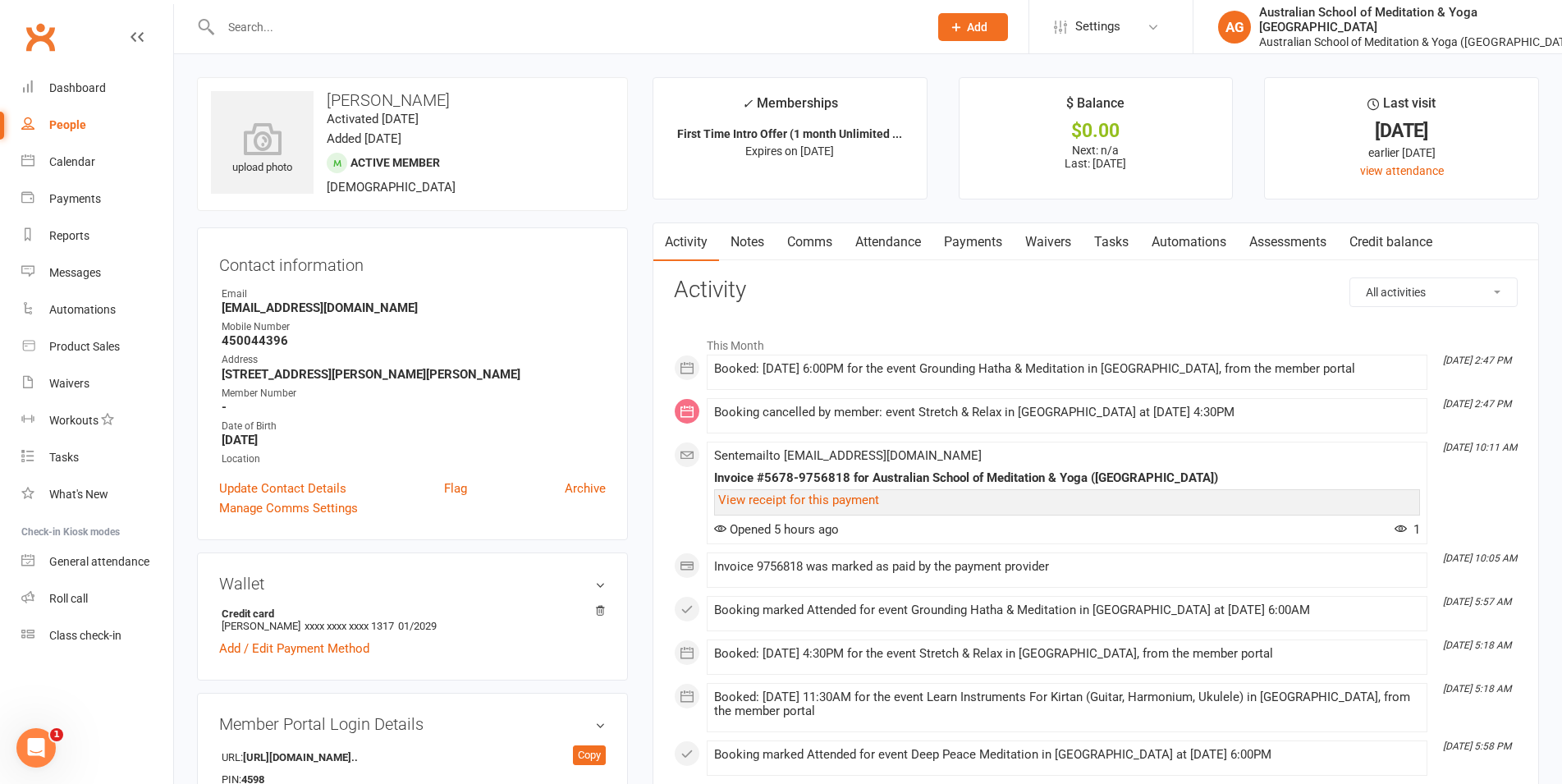
click at [307, 311] on strong "[EMAIL_ADDRESS][DOMAIN_NAME]" at bounding box center [414, 308] width 384 height 15
drag, startPoint x: 379, startPoint y: 97, endPoint x: 329, endPoint y: 96, distance: 50.0
click at [329, 96] on h3 "[PERSON_NAME]" at bounding box center [412, 100] width 403 height 18
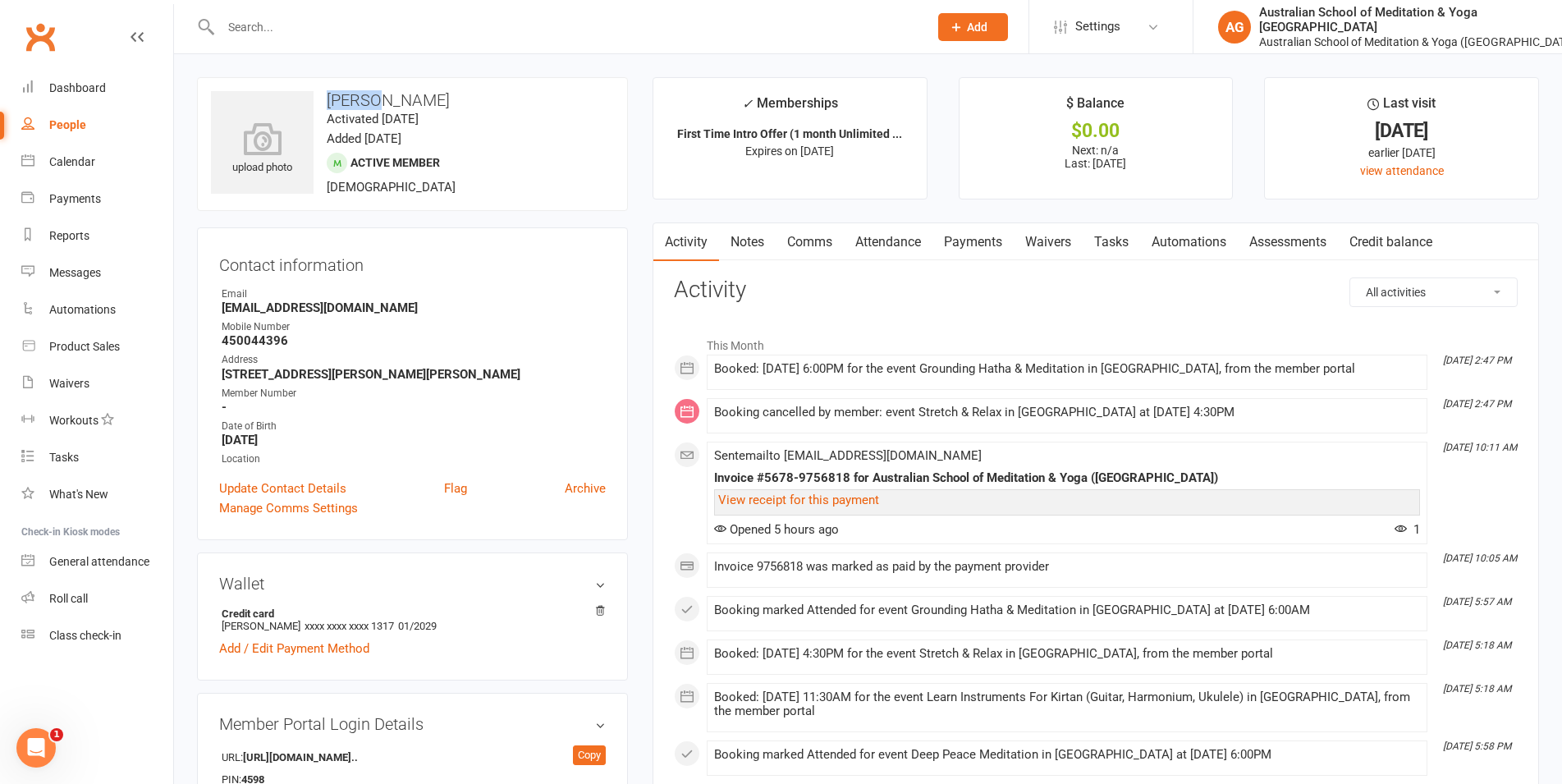
copy h3 "[PERSON_NAME]"
drag, startPoint x: 517, startPoint y: 97, endPoint x: 384, endPoint y: 96, distance: 133.0
click at [384, 96] on h3 "[PERSON_NAME]" at bounding box center [412, 100] width 403 height 18
copy h3 "[PERSON_NAME] [PERSON_NAME]"
click at [270, 335] on strong "450044396" at bounding box center [414, 341] width 384 height 15
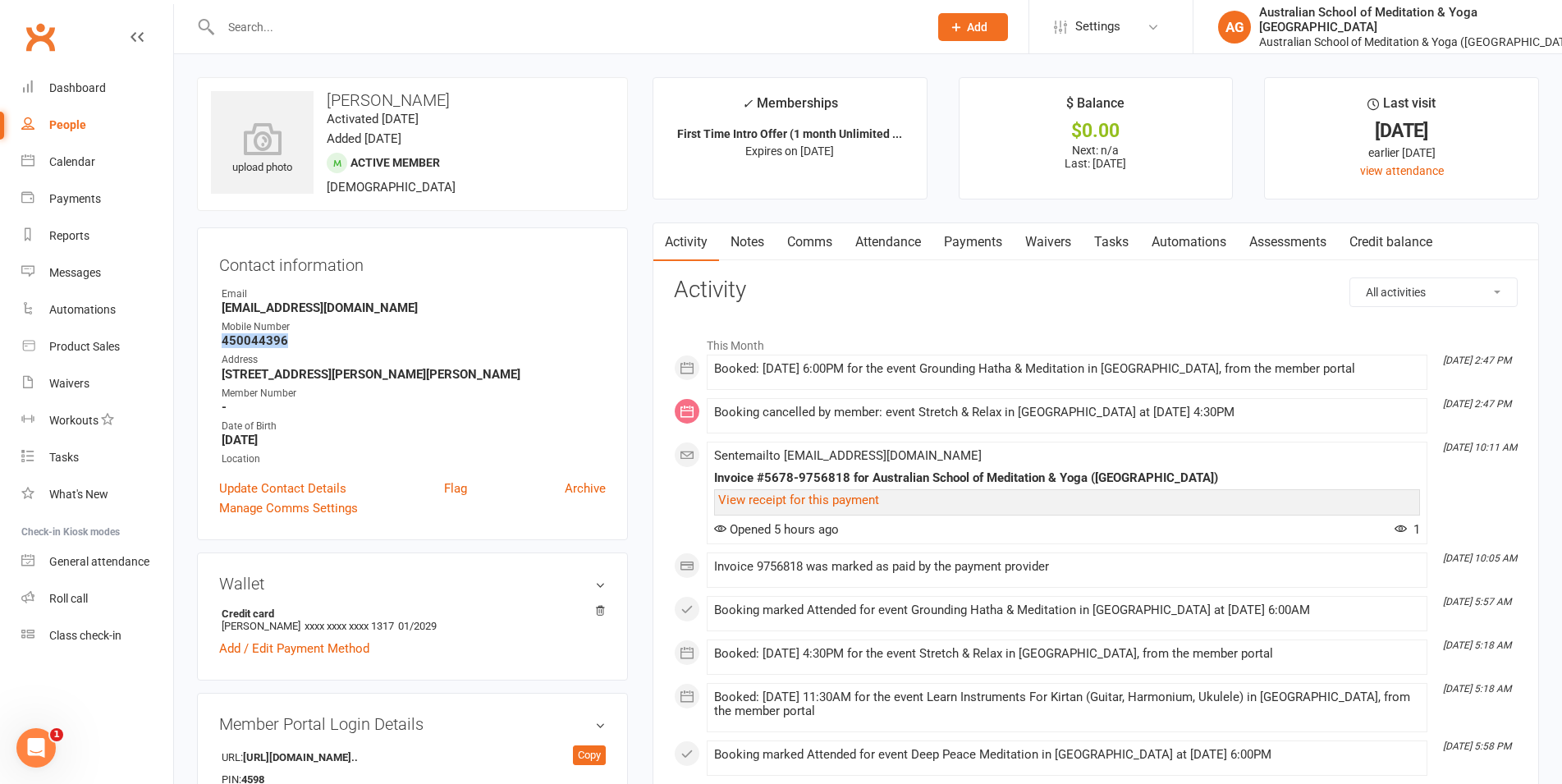
click at [270, 335] on strong "450044396" at bounding box center [414, 341] width 384 height 15
click at [116, 84] on link "Dashboard" at bounding box center [96, 88] width 152 height 37
